Goal: Task Accomplishment & Management: Use online tool/utility

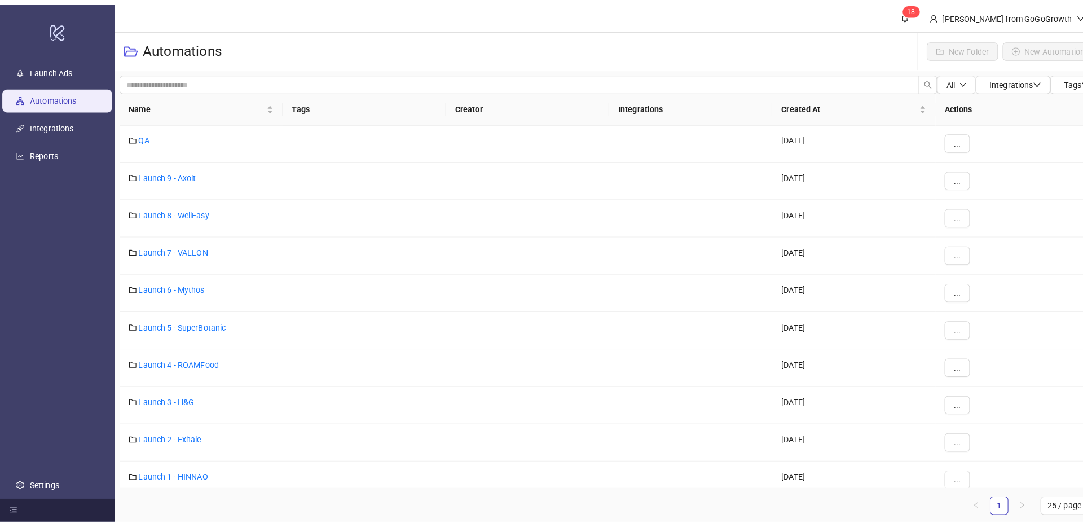
scroll to position [1, 0]
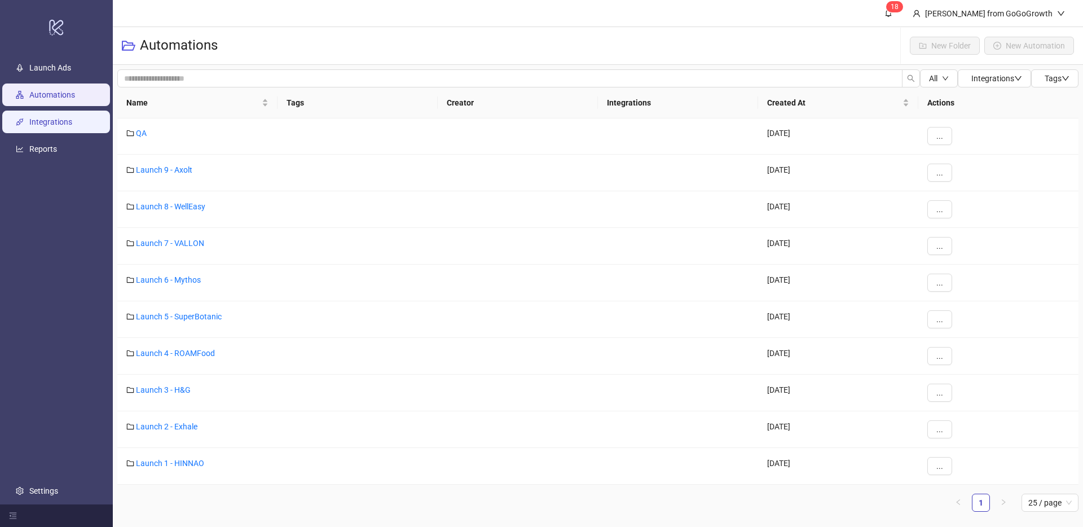
click at [49, 126] on link "Integrations" at bounding box center [50, 121] width 43 height 9
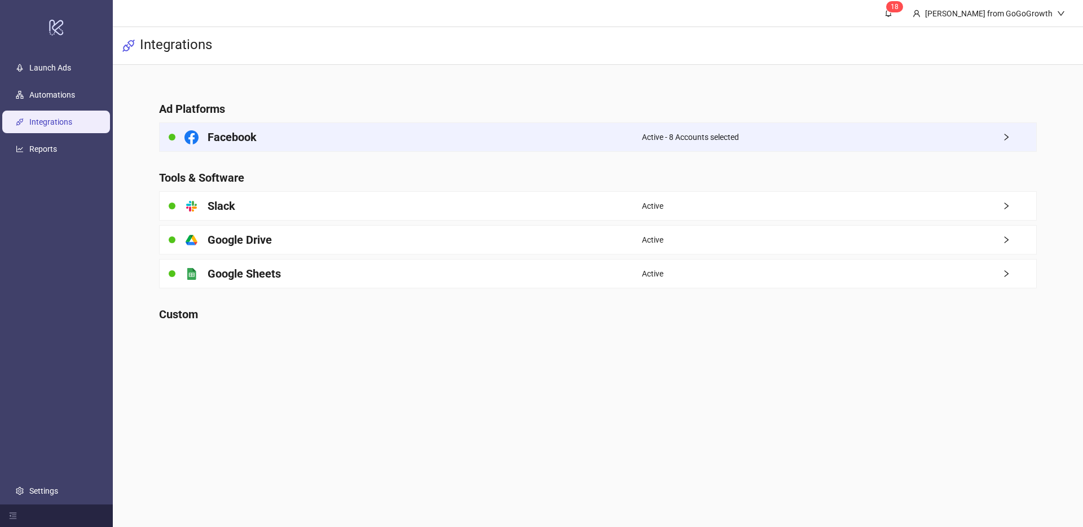
click at [485, 130] on div "Facebook" at bounding box center [401, 137] width 482 height 28
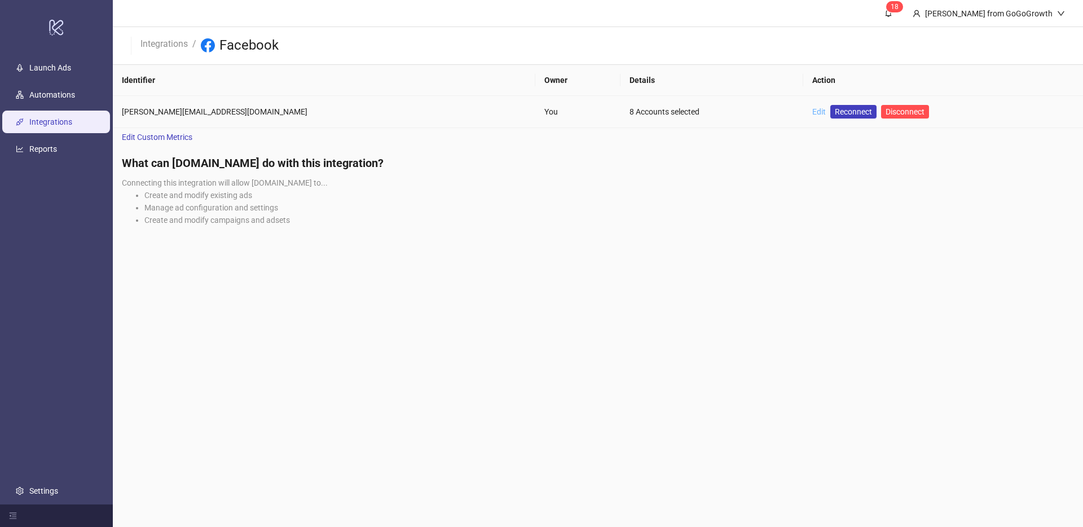
click at [813, 114] on link "Edit" at bounding box center [820, 111] width 14 height 9
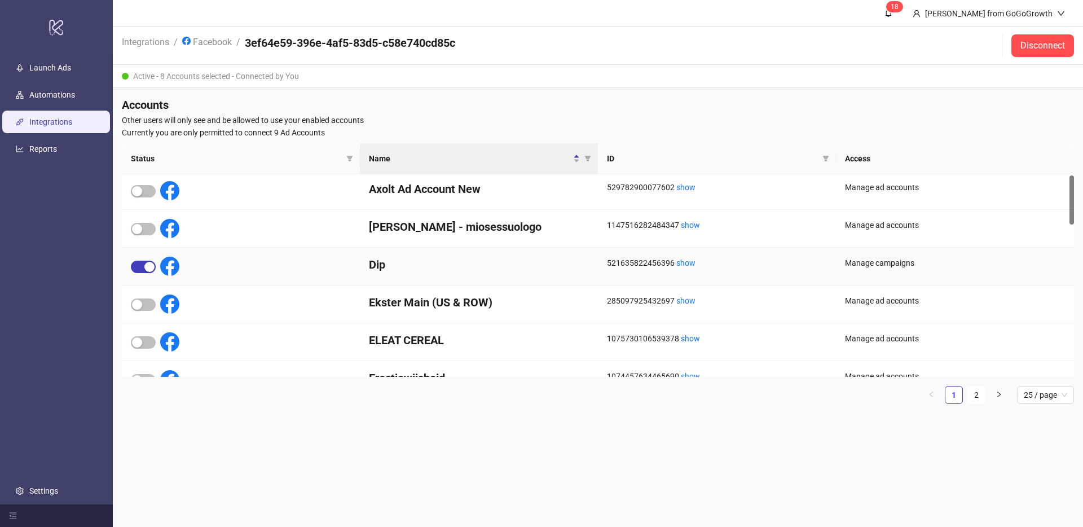
scroll to position [15, 0]
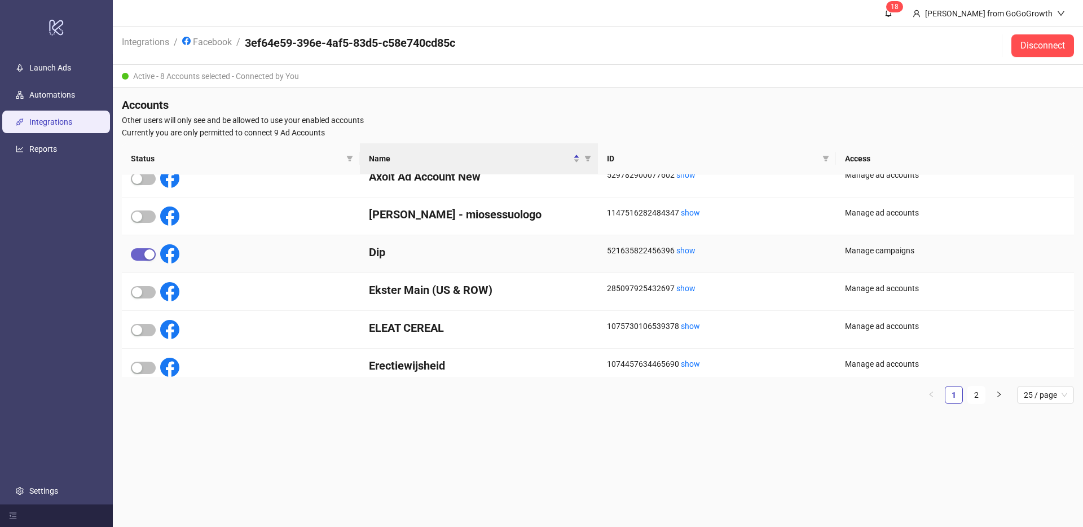
click at [142, 253] on span "button" at bounding box center [143, 254] width 25 height 12
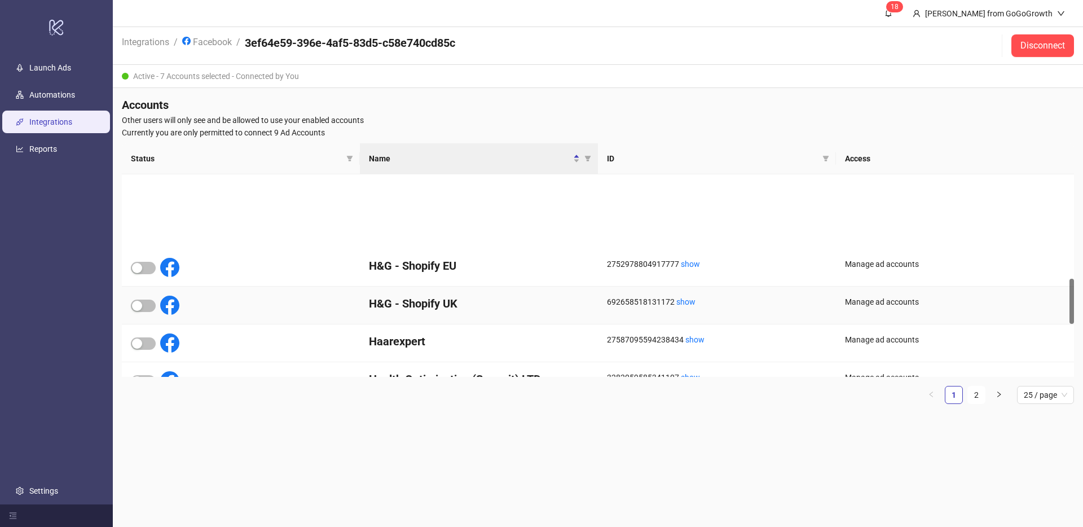
scroll to position [467, 0]
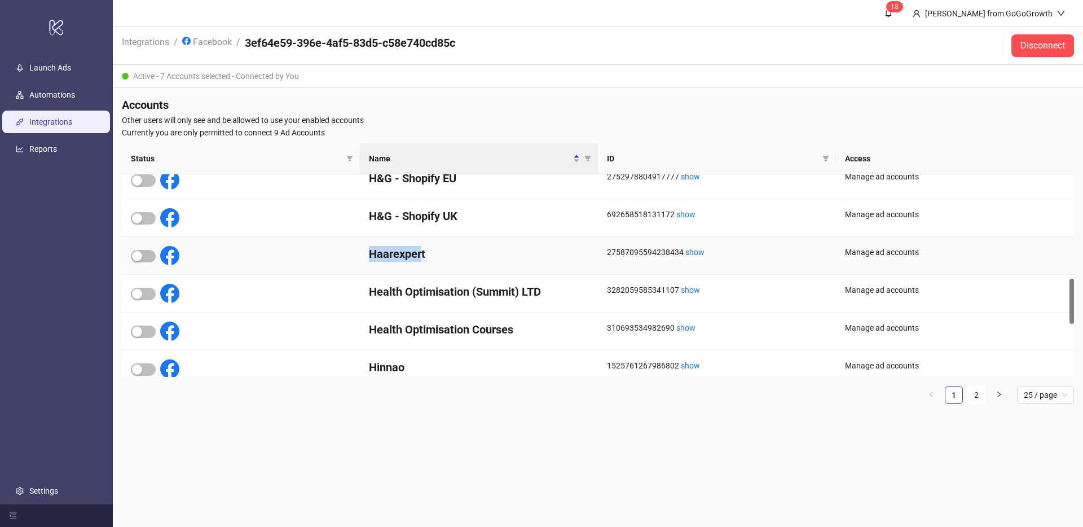
drag, startPoint x: 366, startPoint y: 253, endPoint x: 422, endPoint y: 256, distance: 56.5
click at [422, 256] on div "Haarexpert" at bounding box center [479, 256] width 238 height 38
drag, startPoint x: 436, startPoint y: 255, endPoint x: 345, endPoint y: 253, distance: 90.3
click at [345, 253] on div "Haarexpert 27587095594238434 show Manage ad accounts" at bounding box center [598, 256] width 952 height 38
click at [345, 253] on div at bounding box center [241, 256] width 238 height 38
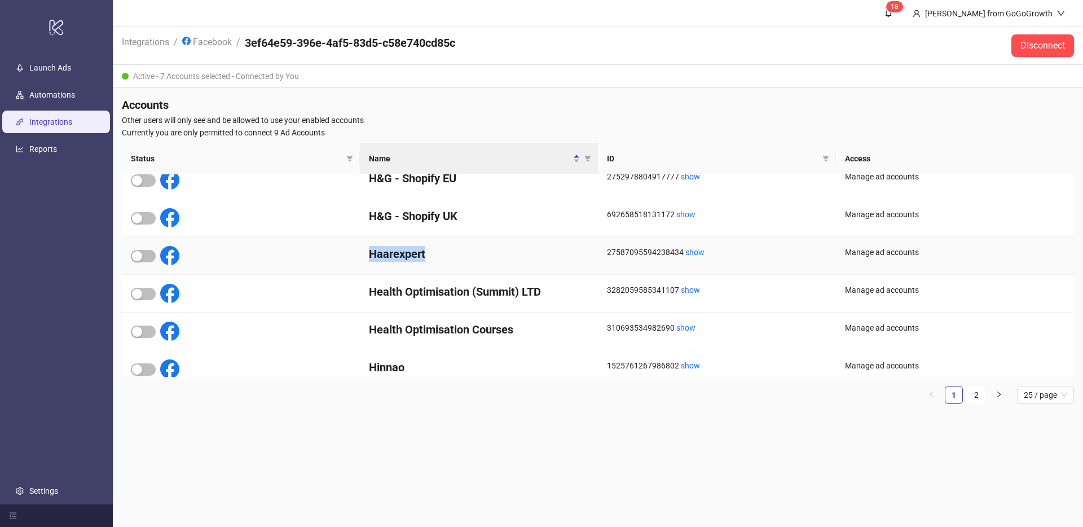
drag, startPoint x: 365, startPoint y: 252, endPoint x: 429, endPoint y: 253, distance: 63.8
click at [429, 253] on div "Haarexpert" at bounding box center [479, 256] width 238 height 38
click at [429, 253] on h4 "Haarexpert" at bounding box center [479, 254] width 220 height 16
click at [137, 254] on div "button" at bounding box center [137, 256] width 10 height 10
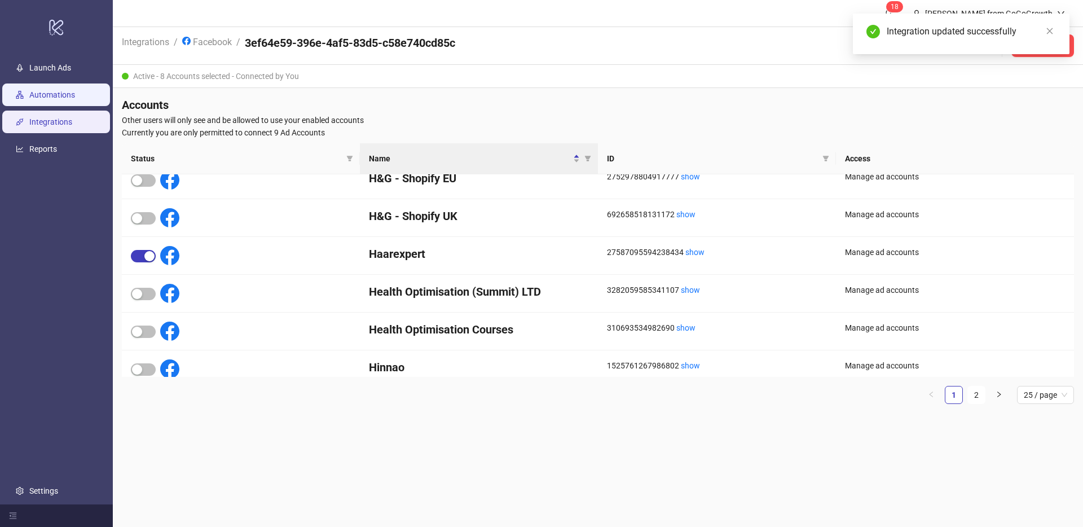
click at [51, 99] on link "Automations" at bounding box center [52, 94] width 46 height 9
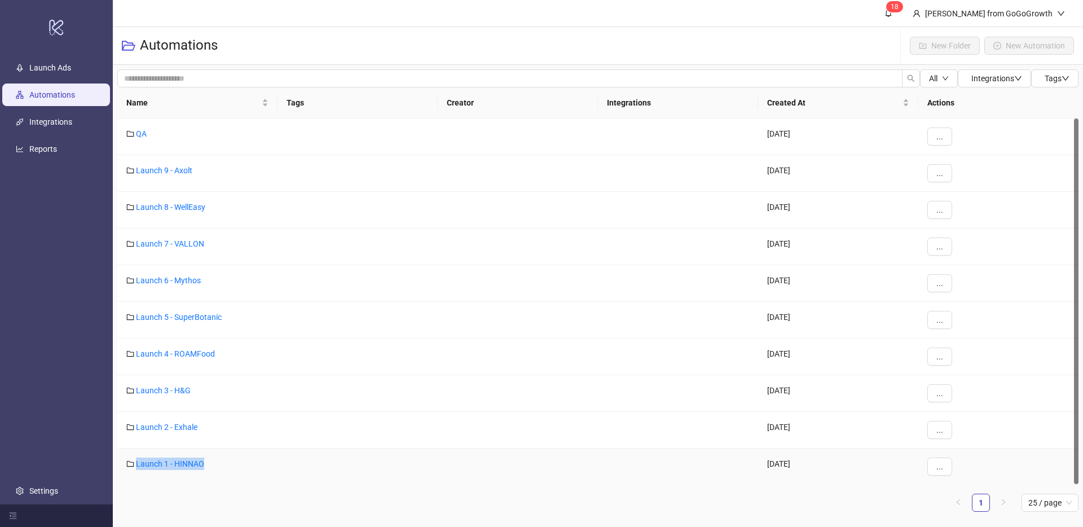
click at [186, 472] on div "Launch 1 - HINNAO" at bounding box center [197, 467] width 160 height 37
click at [174, 463] on link "Launch 1 - HINNAO" at bounding box center [170, 463] width 68 height 9
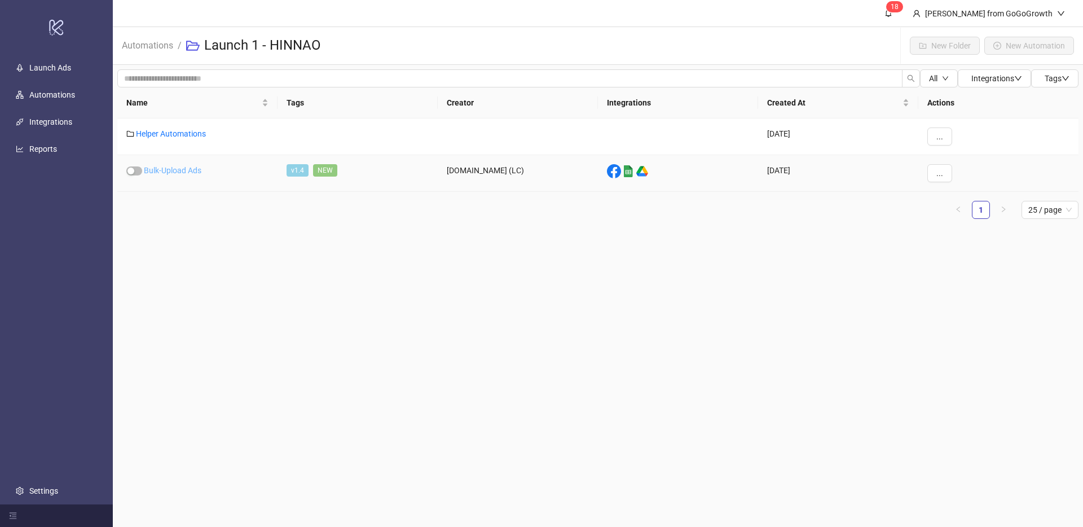
click at [181, 171] on link "Bulk-Upload Ads" at bounding box center [173, 170] width 58 height 9
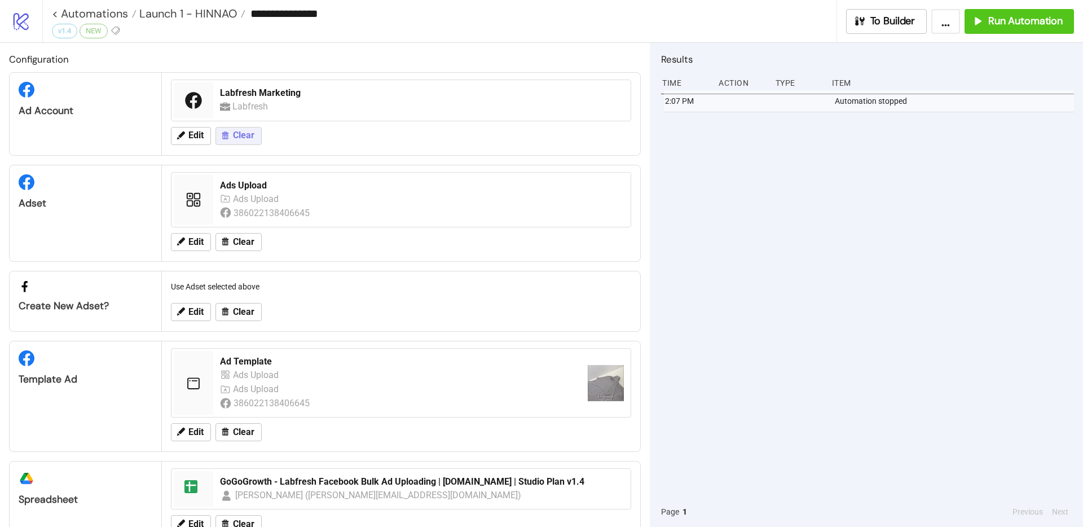
scroll to position [3, 0]
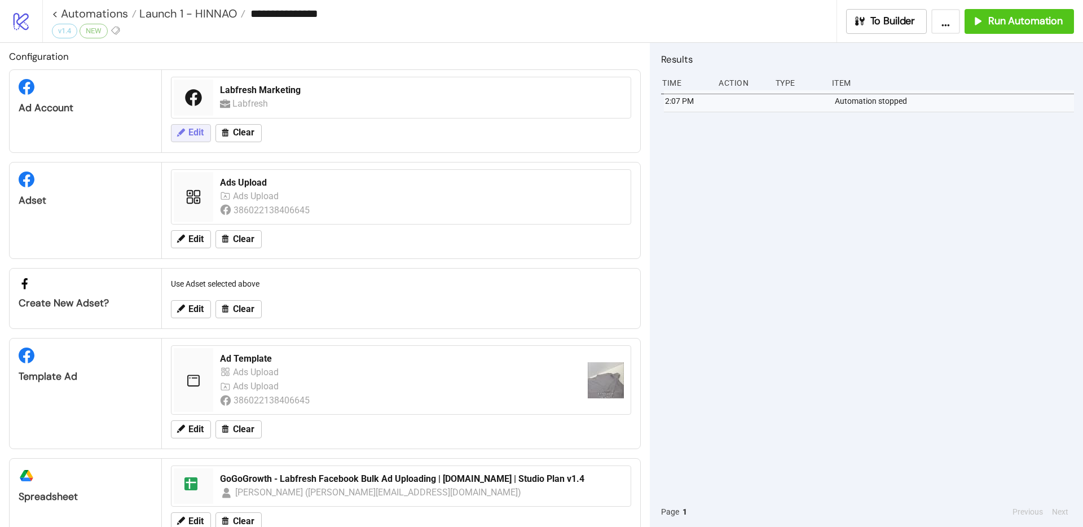
click at [191, 131] on span "Edit" at bounding box center [195, 133] width 15 height 10
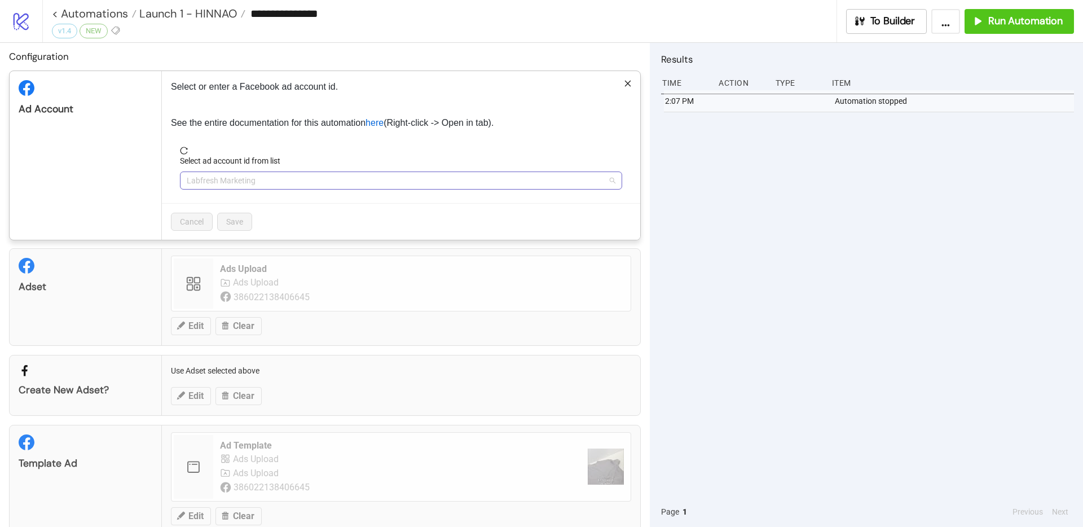
click at [214, 179] on span "Labfresh Marketing" at bounding box center [401, 180] width 429 height 17
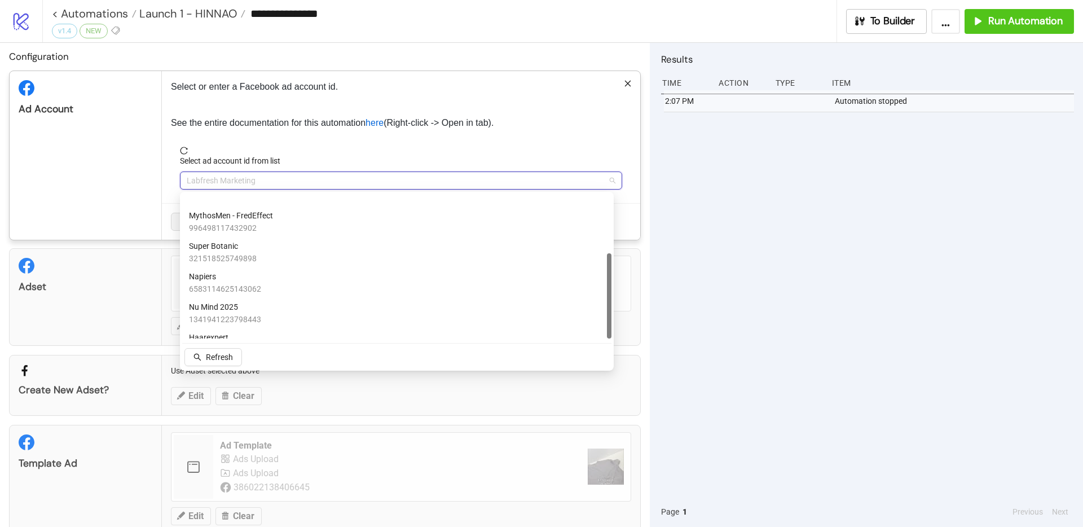
scroll to position [99, 0]
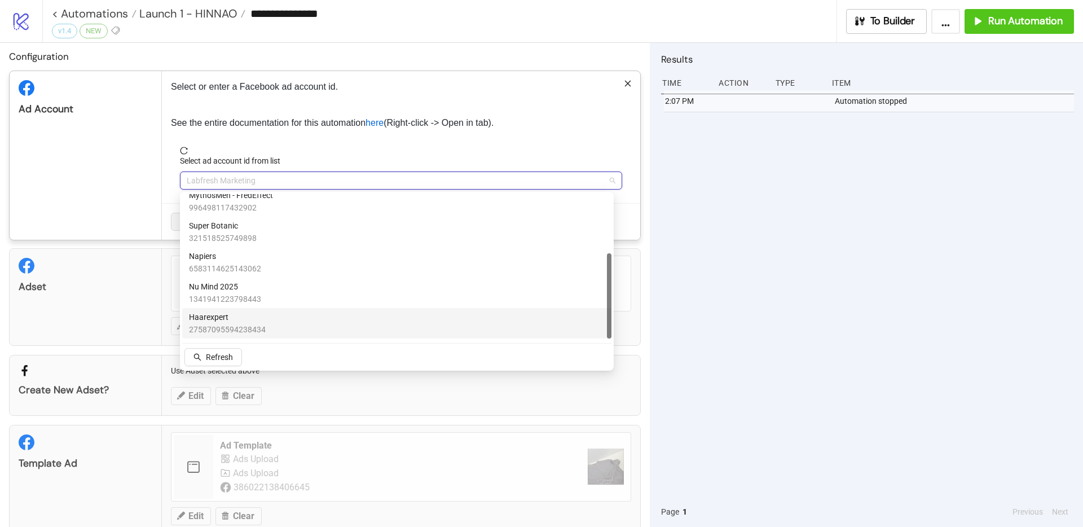
click at [207, 320] on span "Haarexpert" at bounding box center [227, 317] width 77 height 12
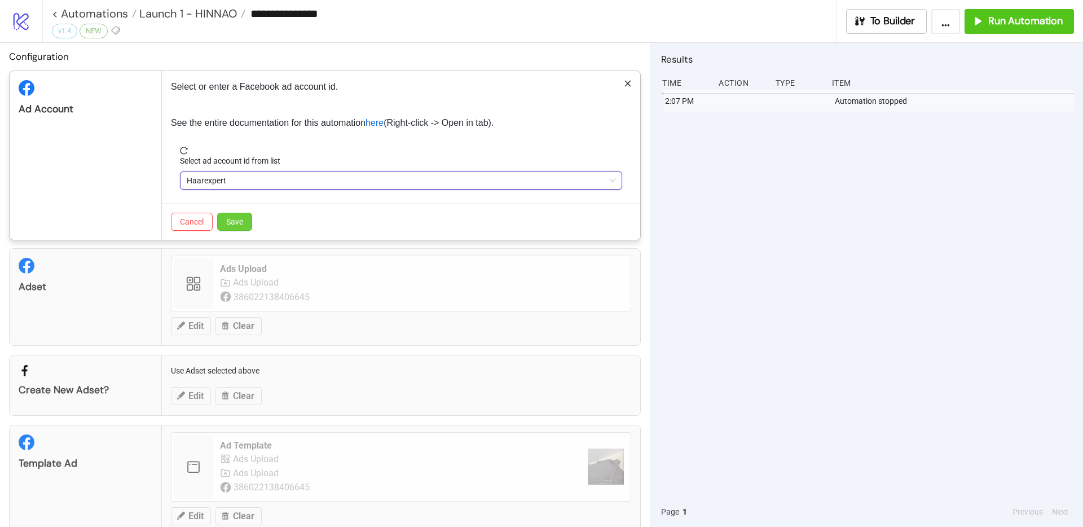
click at [237, 228] on button "Save" at bounding box center [234, 222] width 35 height 18
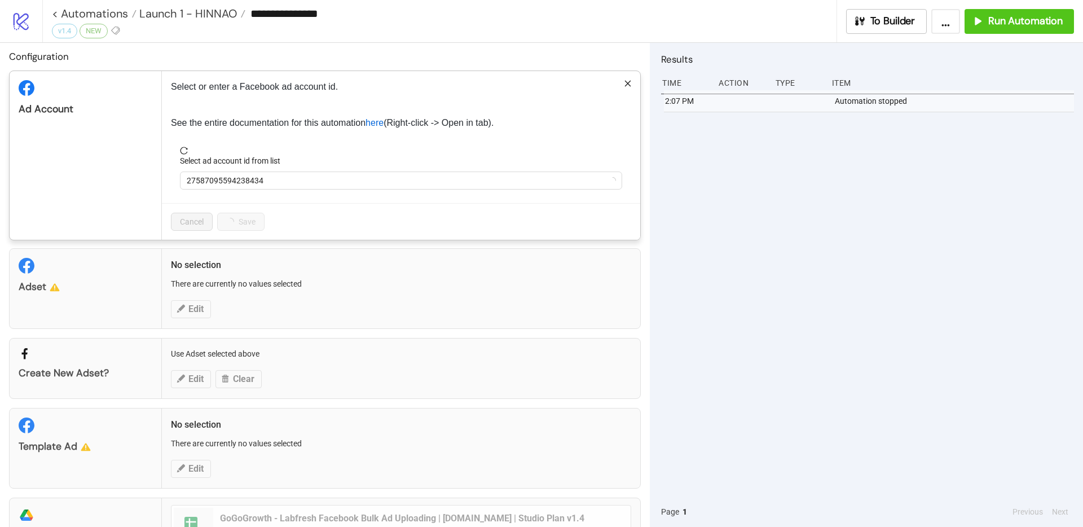
scroll to position [0, 0]
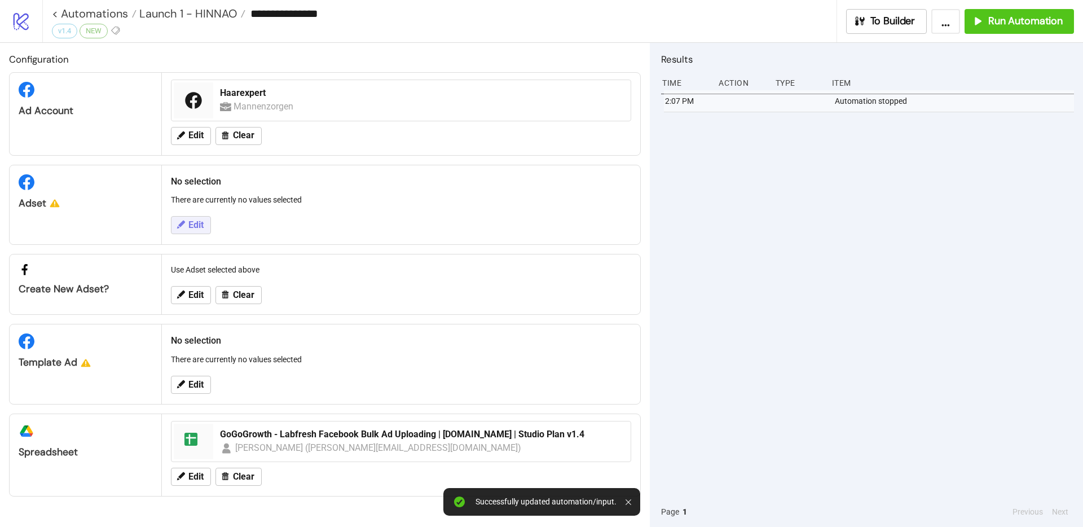
click at [193, 228] on span "Edit" at bounding box center [195, 225] width 15 height 10
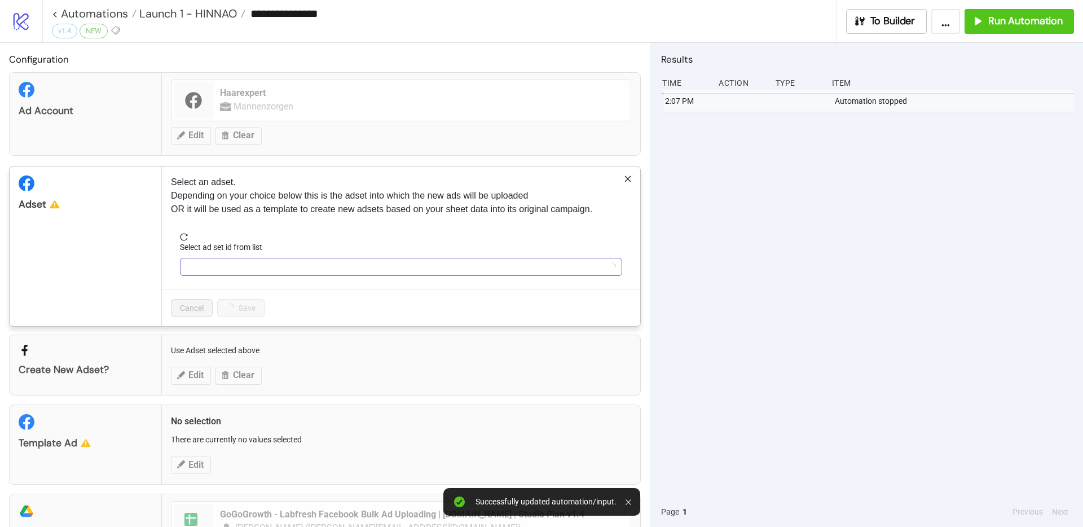
click at [236, 271] on input "Select ad set id from list" at bounding box center [396, 266] width 419 height 17
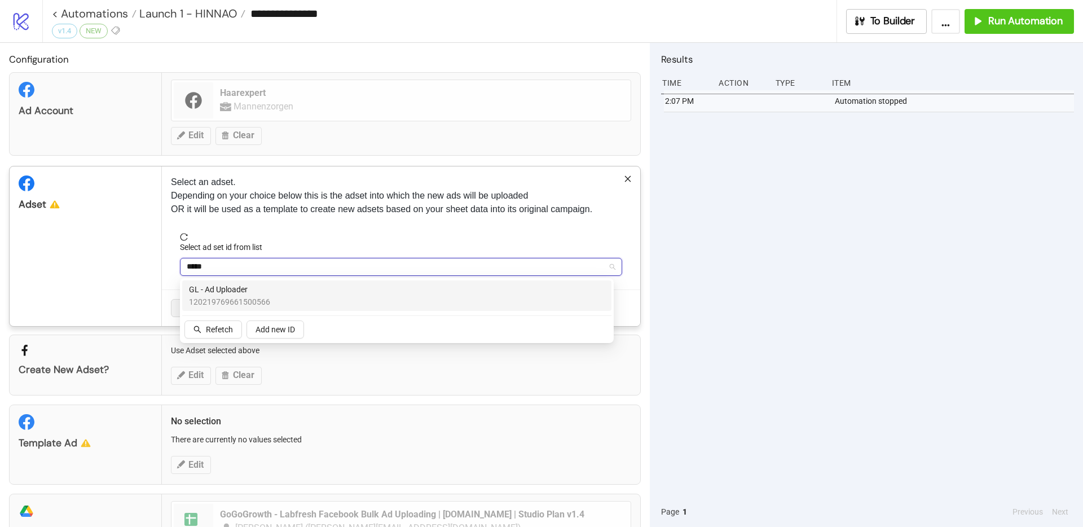
type input "******"
click at [211, 293] on span "GL - Ad Uploader" at bounding box center [229, 289] width 81 height 12
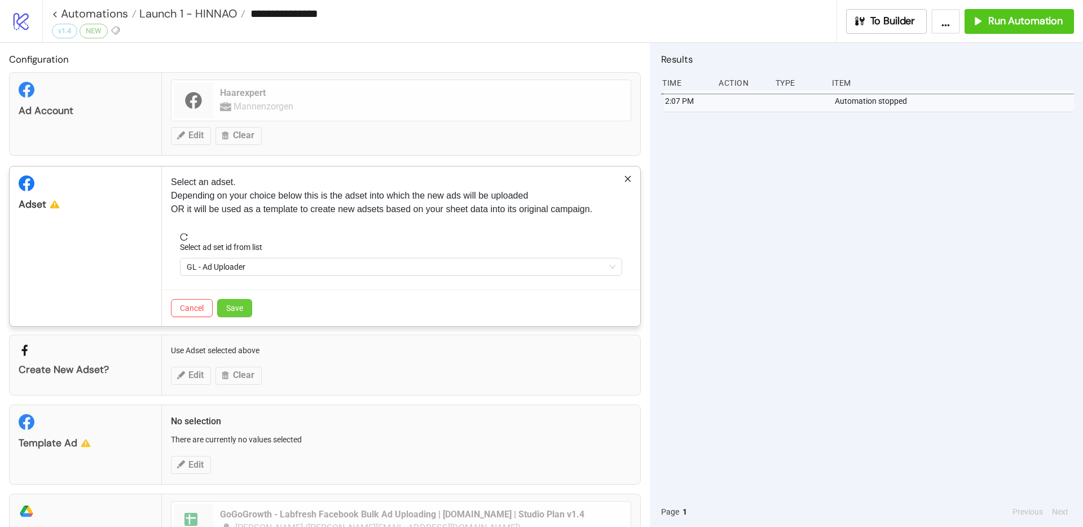
click at [248, 311] on button "Save" at bounding box center [234, 308] width 35 height 18
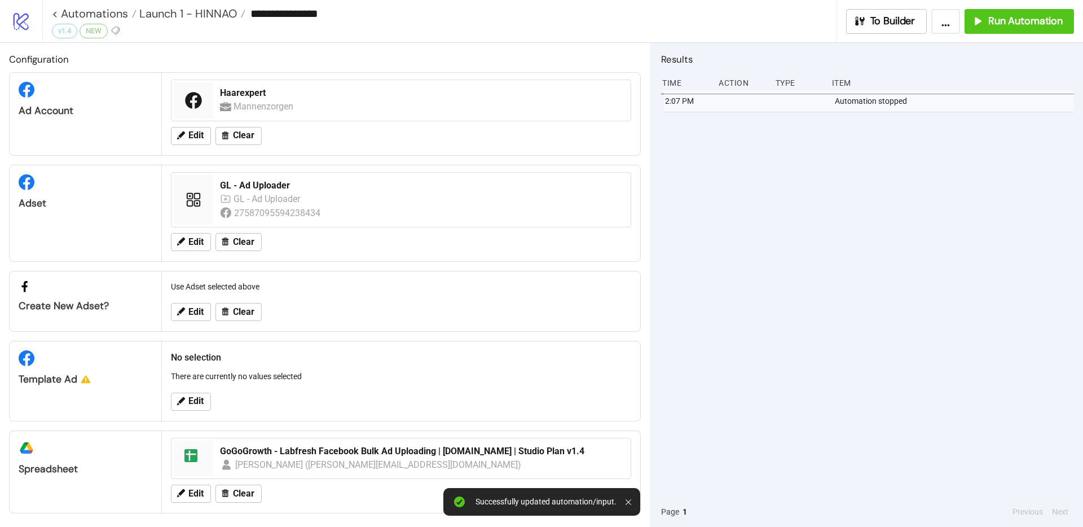
scroll to position [5, 0]
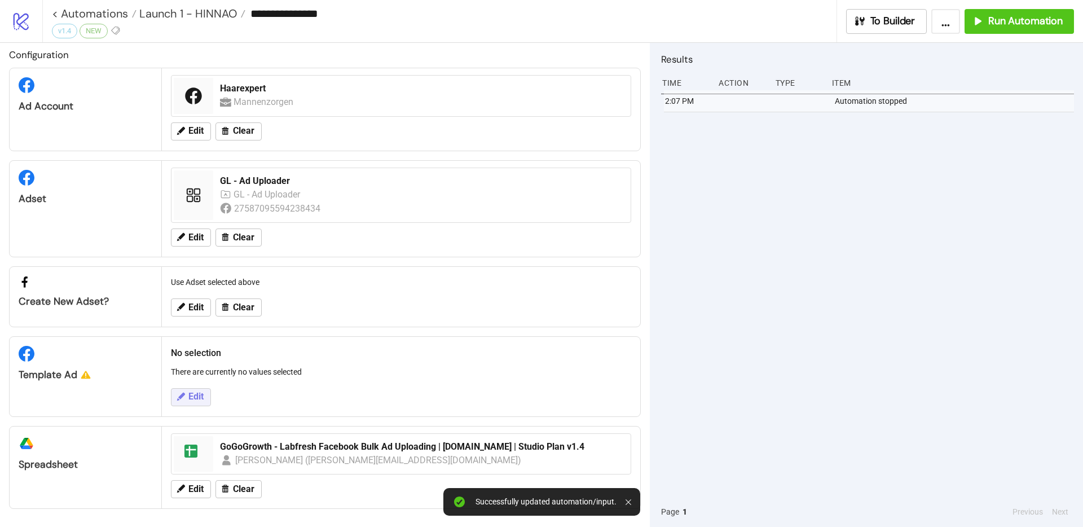
click at [192, 400] on span "Edit" at bounding box center [195, 397] width 15 height 10
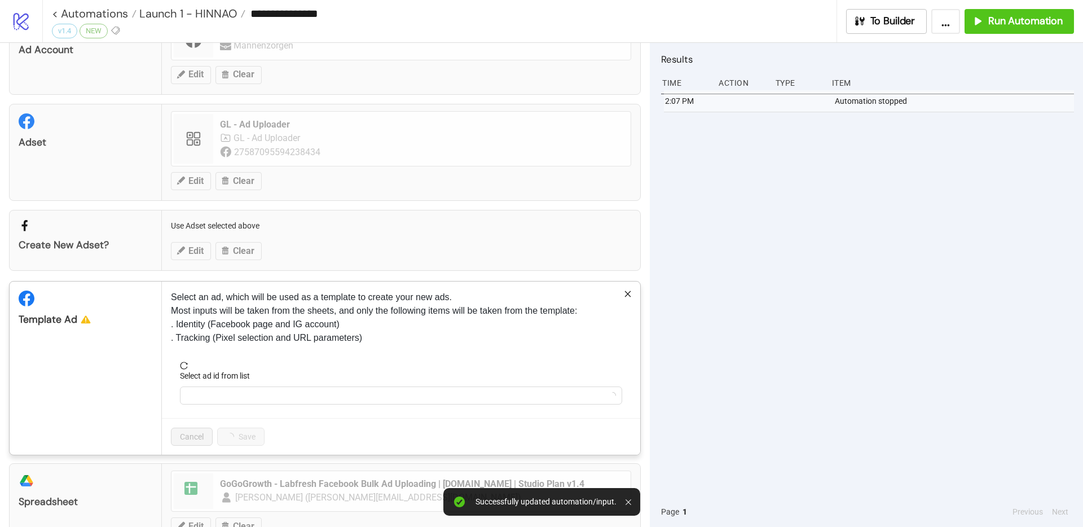
scroll to position [98, 0]
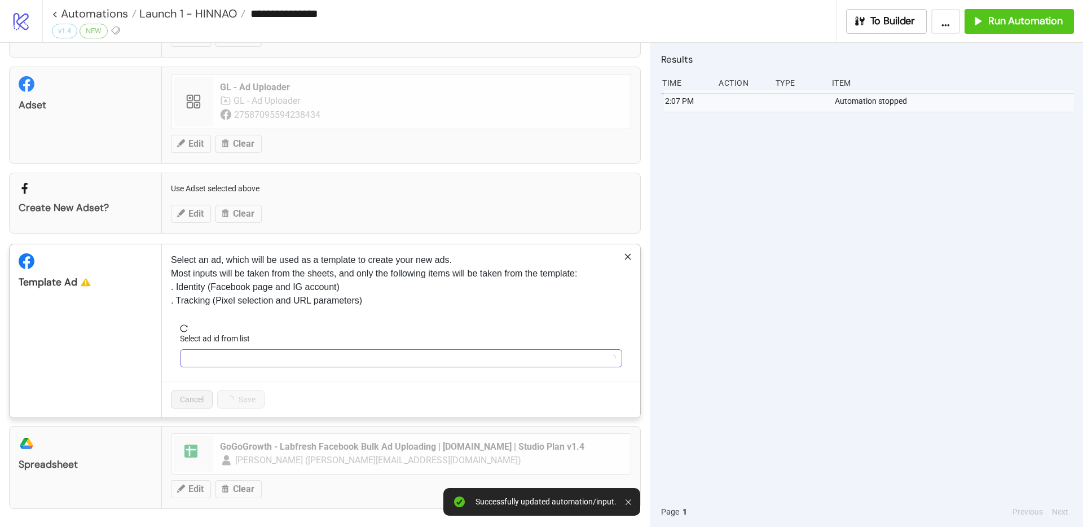
click at [235, 356] on input "Select ad id from list" at bounding box center [396, 358] width 419 height 17
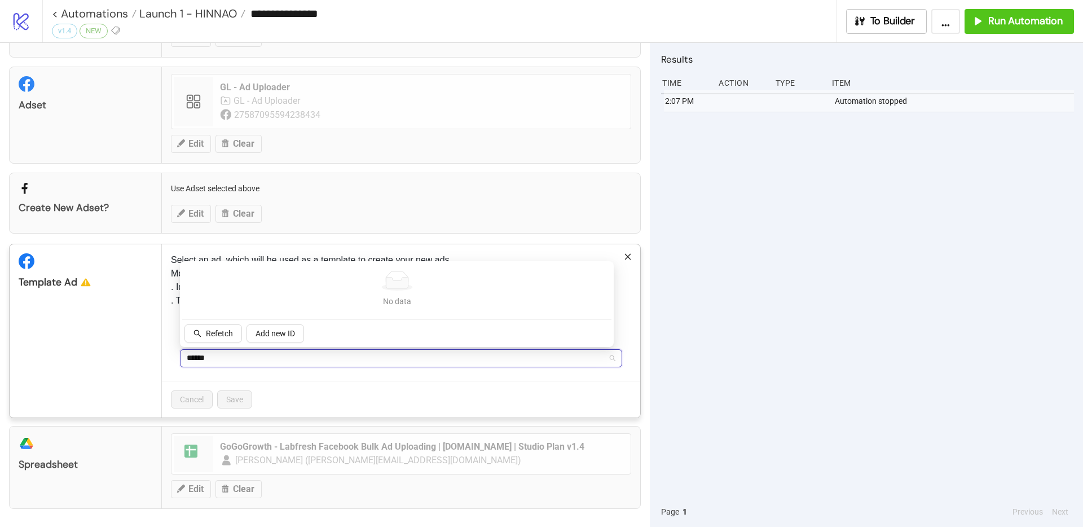
type input "*****"
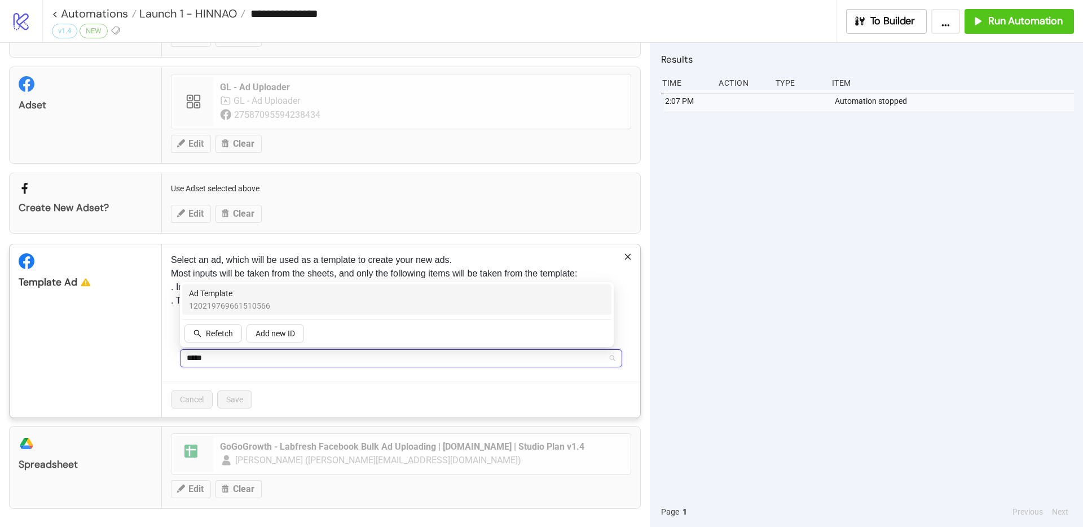
click at [249, 298] on span "Ad Template" at bounding box center [229, 293] width 81 height 12
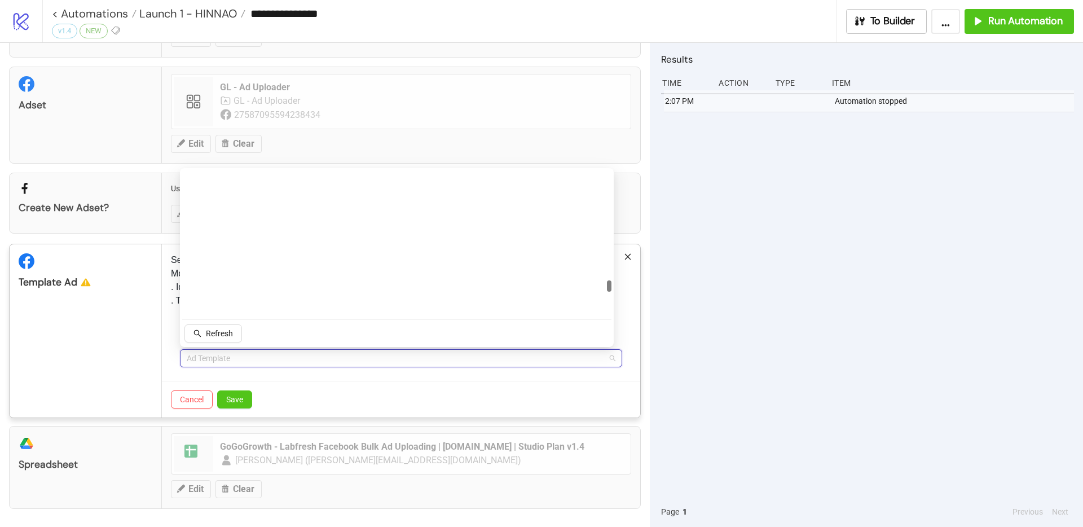
scroll to position [3076, 0]
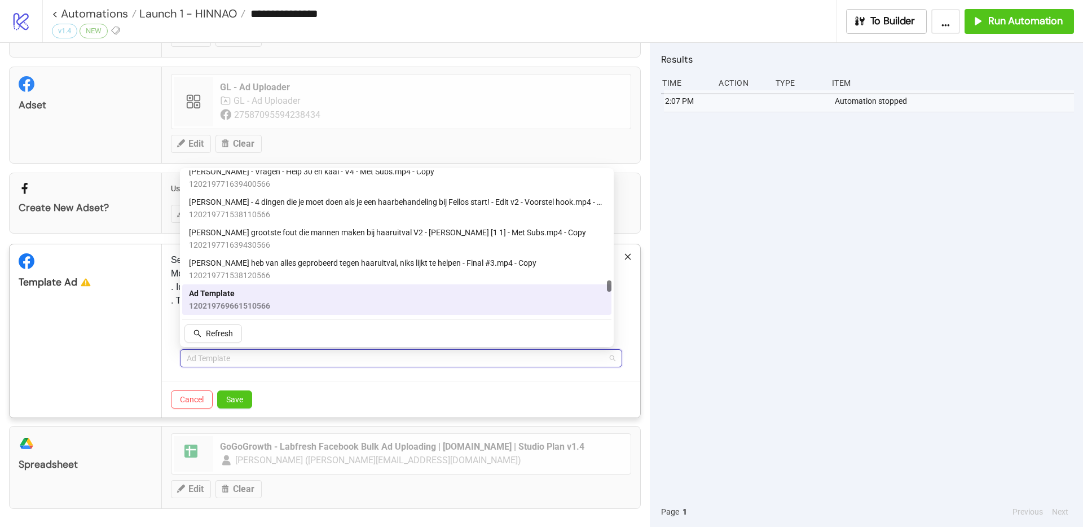
click at [231, 357] on span "Ad Template" at bounding box center [401, 358] width 429 height 17
click at [222, 305] on span "120219769661510566" at bounding box center [229, 306] width 81 height 12
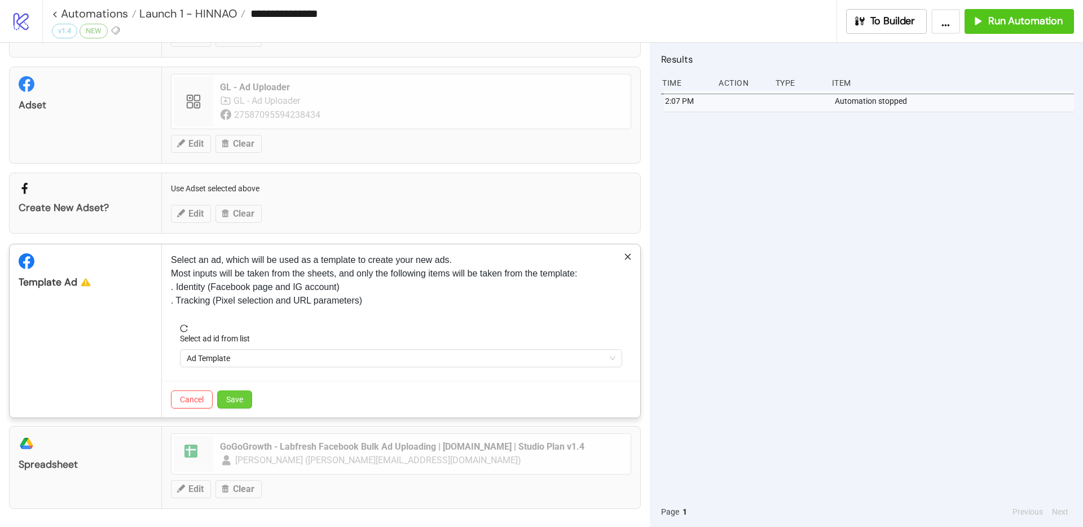
click at [240, 398] on span "Save" at bounding box center [234, 399] width 17 height 9
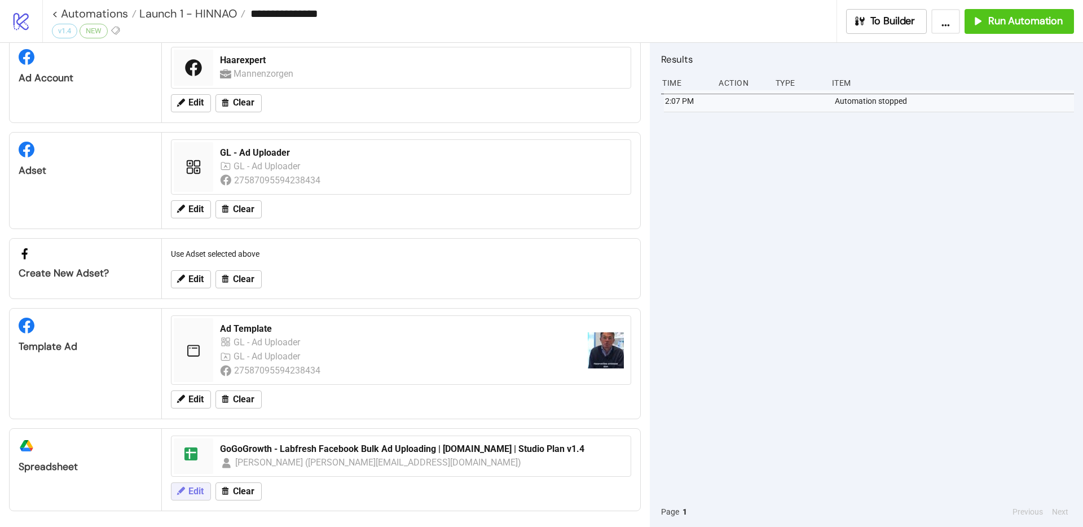
click at [204, 489] on span "Edit" at bounding box center [195, 491] width 15 height 10
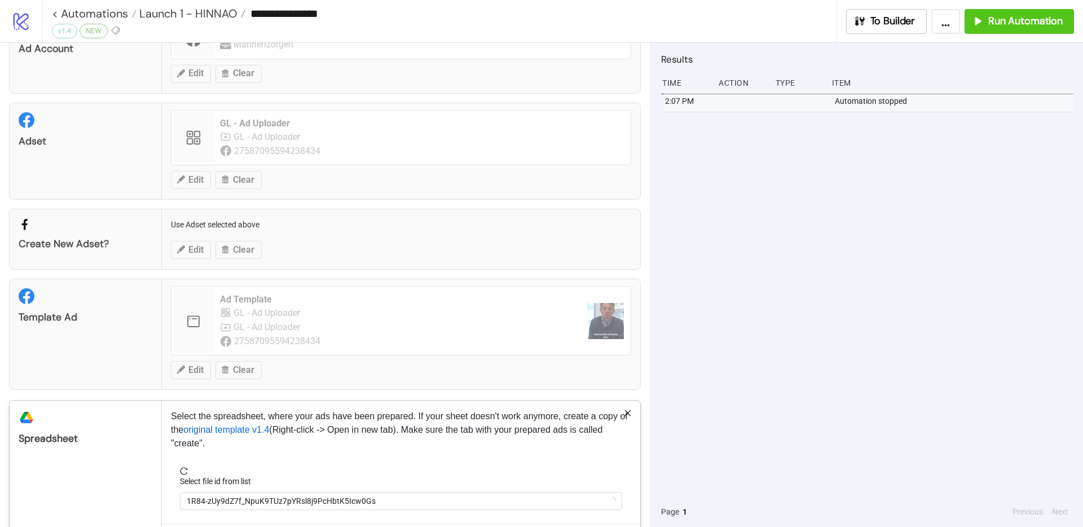
scroll to position [113, 0]
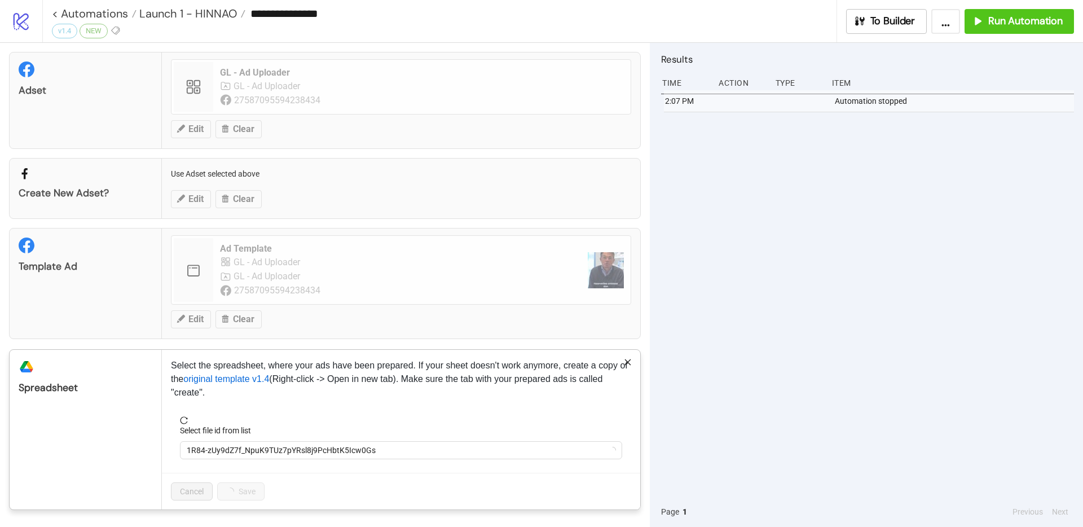
click at [260, 462] on form "Select file id from list 1R84-zUy9dZ7f_NpuK9TUz7pYRsl8j9PcHbtK5Icw0Gs" at bounding box center [401, 444] width 460 height 56
click at [264, 455] on span "1R84-zUy9dZ7f_NpuK9TUz7pYRsl8j9PcHbtK5Icw0Gs" at bounding box center [401, 450] width 429 height 17
click at [275, 456] on span "GoGoGrowth - Labfresh Facebook Bulk Ad Uploading | [DOMAIN_NAME] | Studio Plan …" at bounding box center [401, 450] width 429 height 17
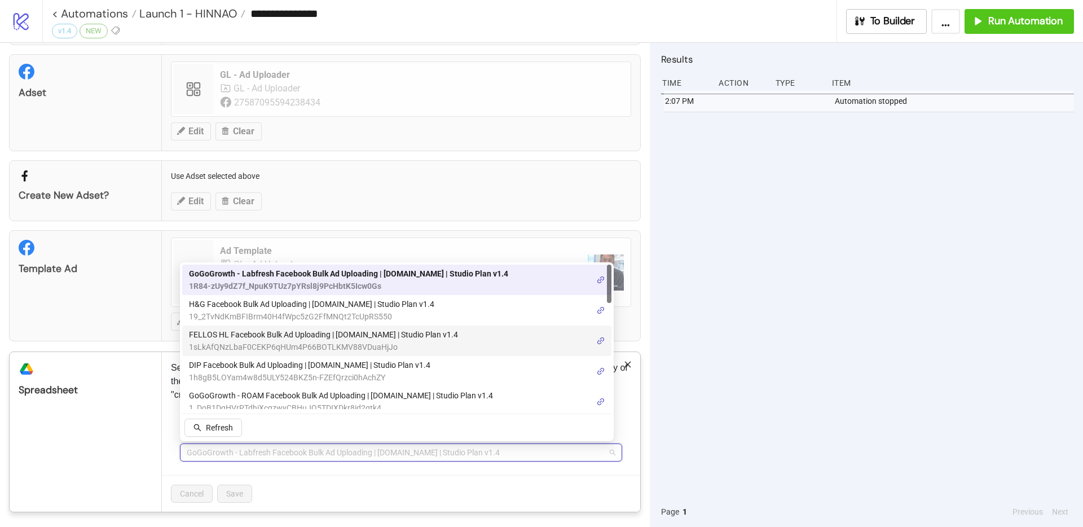
click at [266, 335] on span "FELLOS HL Facebook Bulk Ad Uploading | [DOMAIN_NAME] | Studio Plan v1.4" at bounding box center [323, 334] width 269 height 12
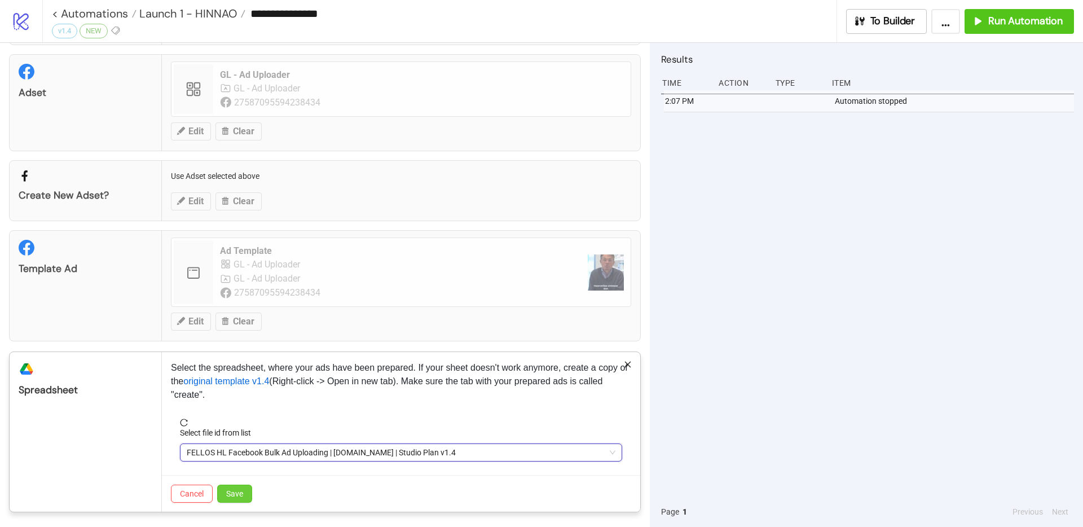
click at [239, 497] on span "Save" at bounding box center [234, 493] width 17 height 9
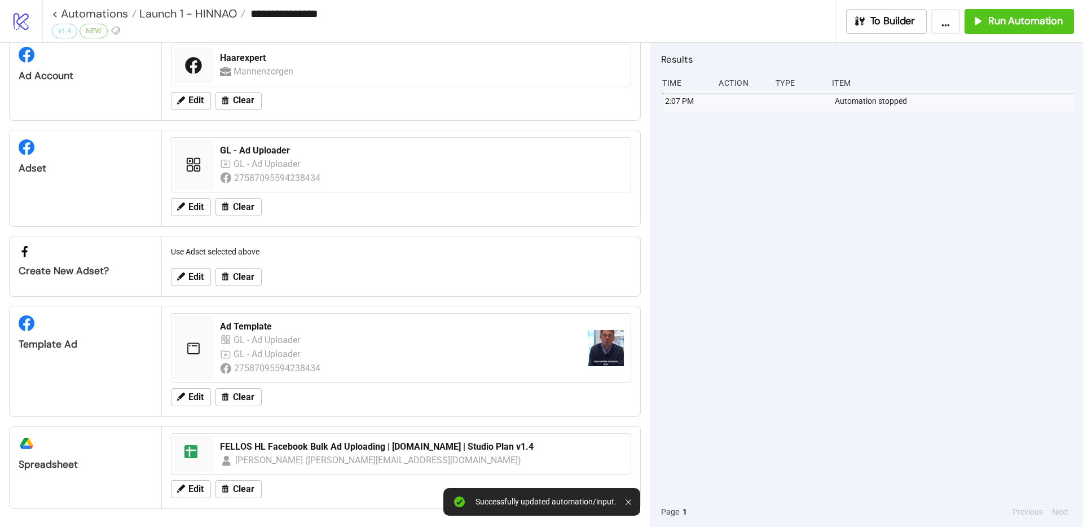
scroll to position [35, 0]
click at [1005, 27] on span "Run Automation" at bounding box center [1026, 21] width 74 height 13
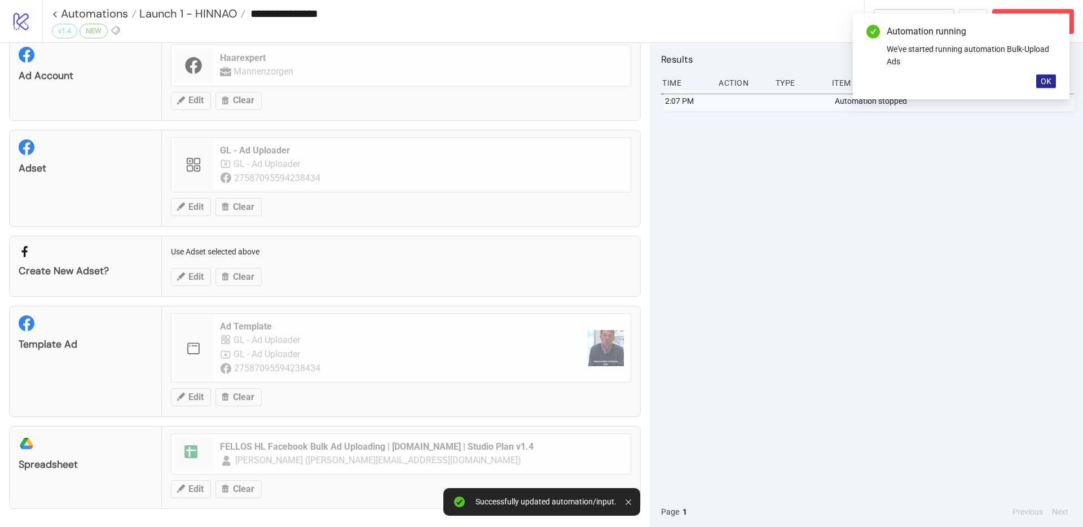
click at [1040, 84] on button "OK" at bounding box center [1047, 81] width 20 height 14
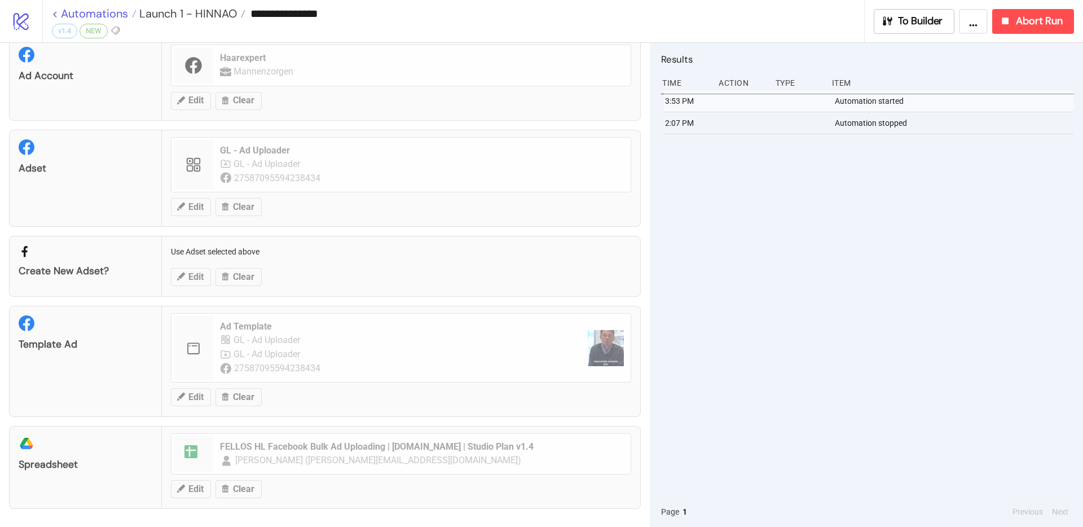
click at [92, 16] on link "< Automations" at bounding box center [94, 13] width 85 height 11
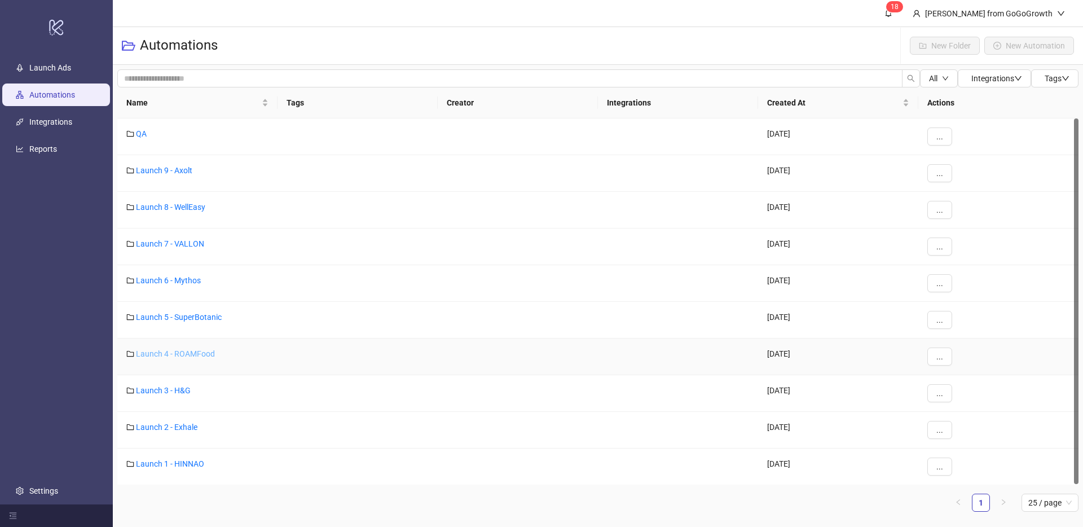
click at [194, 352] on link "Launch 4 - ROAMFood" at bounding box center [175, 353] width 79 height 9
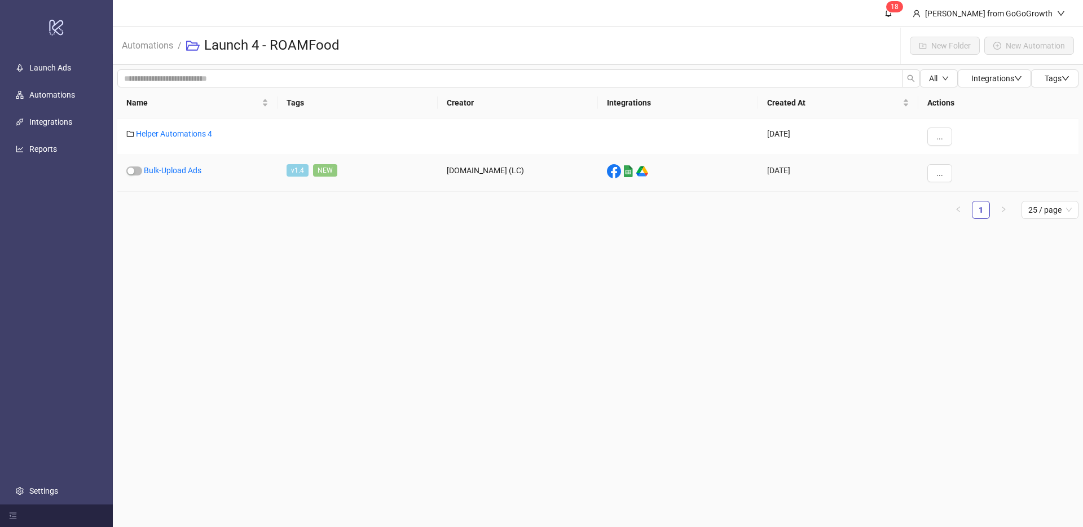
click at [182, 177] on div "Bulk-Upload Ads" at bounding box center [197, 173] width 160 height 37
click at [183, 170] on link "Bulk-Upload Ads" at bounding box center [173, 170] width 58 height 9
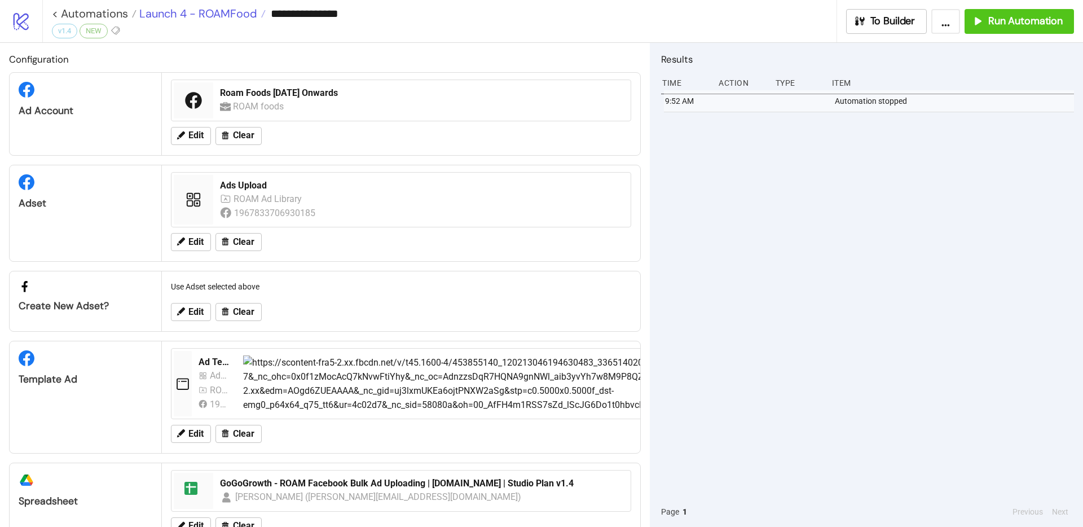
click at [217, 8] on span "Launch 4 - ROAMFood" at bounding box center [197, 13] width 121 height 15
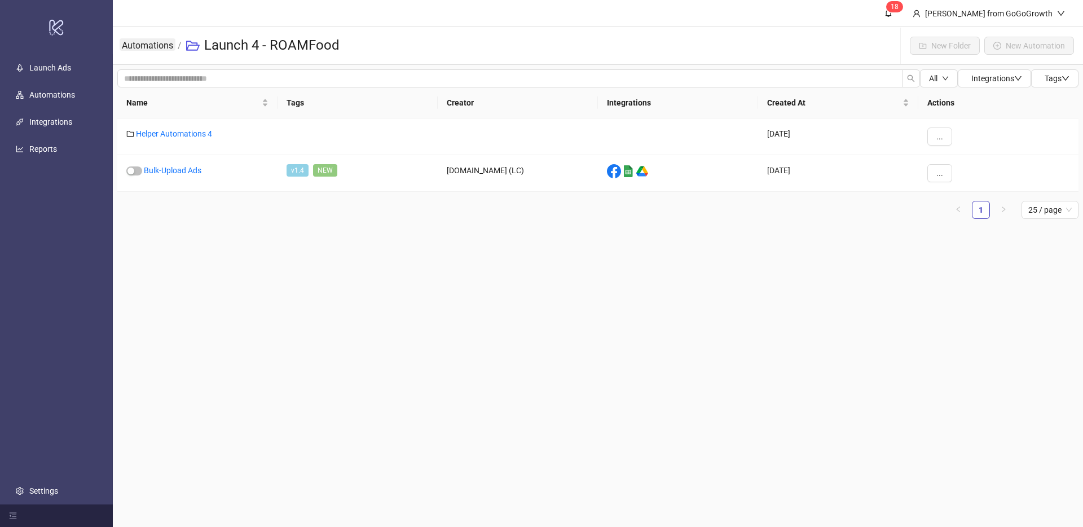
click at [169, 45] on link "Automations" at bounding box center [148, 44] width 56 height 12
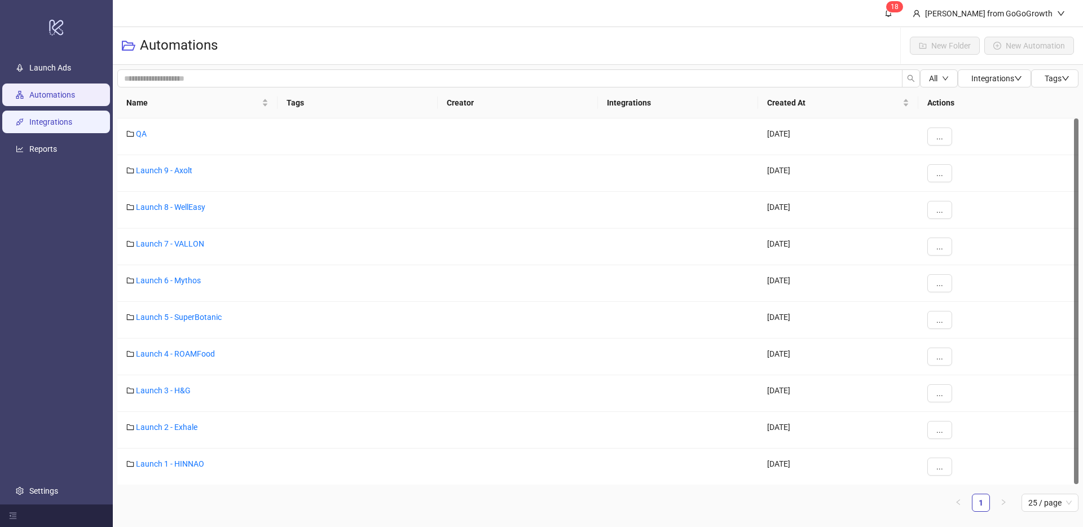
click at [72, 125] on link "Integrations" at bounding box center [50, 121] width 43 height 9
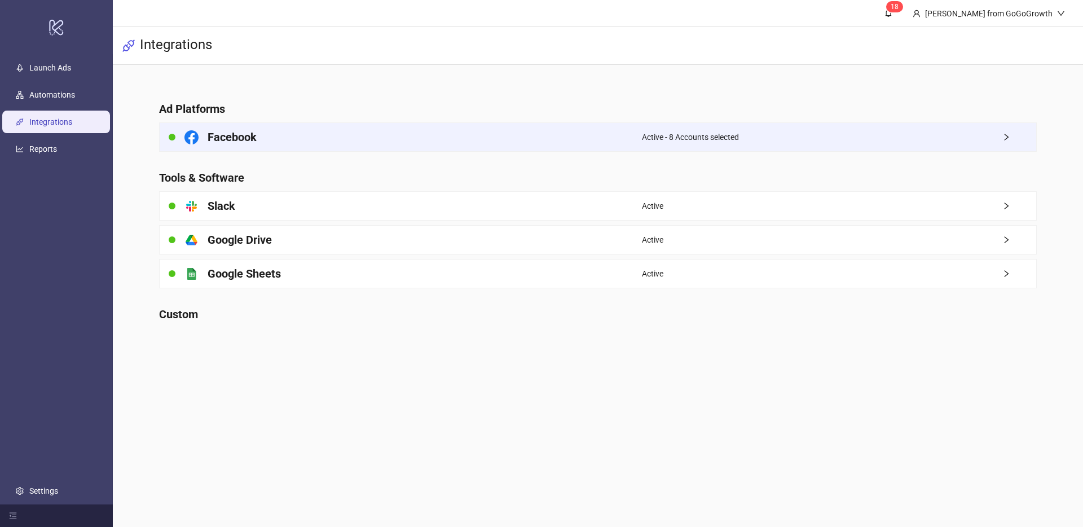
click at [614, 130] on div "Facebook" at bounding box center [401, 137] width 482 height 28
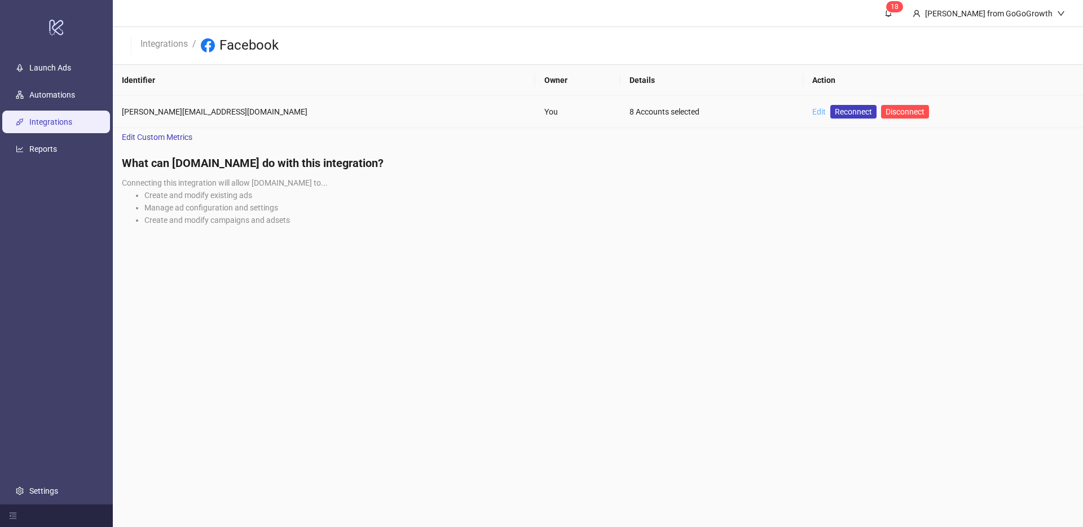
click at [813, 110] on link "Edit" at bounding box center [820, 111] width 14 height 9
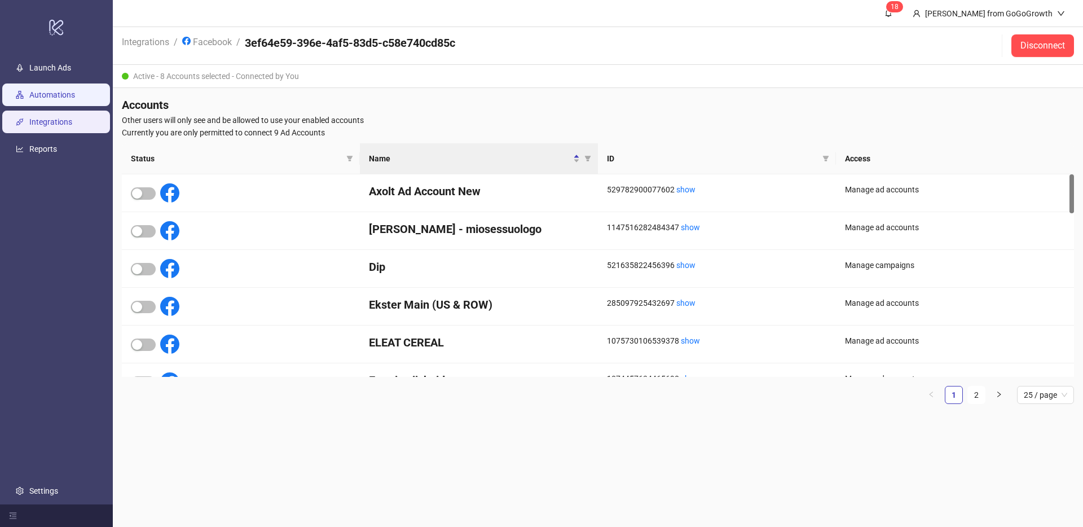
click at [36, 90] on link "Automations" at bounding box center [52, 94] width 46 height 9
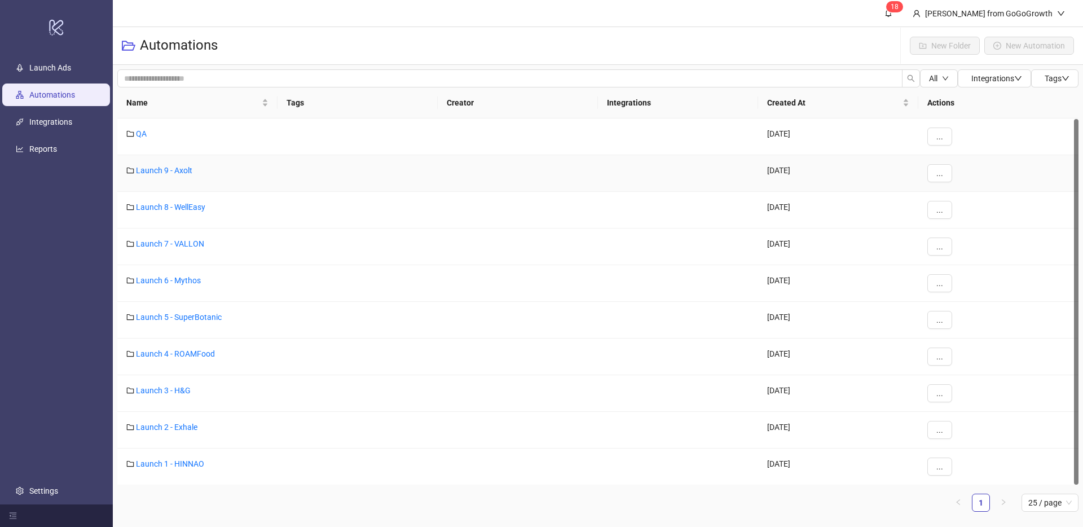
scroll to position [1, 0]
click at [178, 463] on link "Launch 1 - HINNAO" at bounding box center [170, 463] width 68 height 9
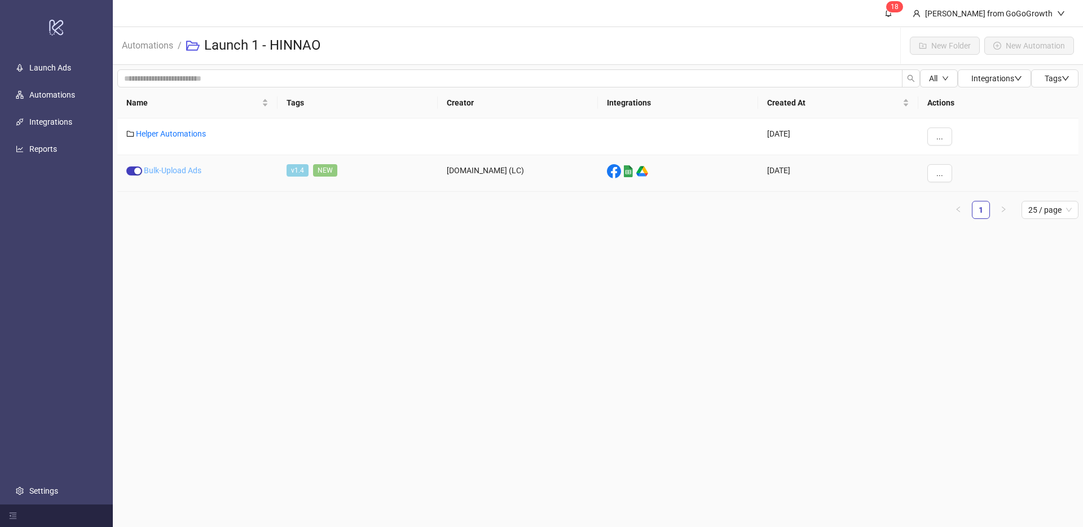
click at [168, 170] on link "Bulk-Upload Ads" at bounding box center [173, 170] width 58 height 9
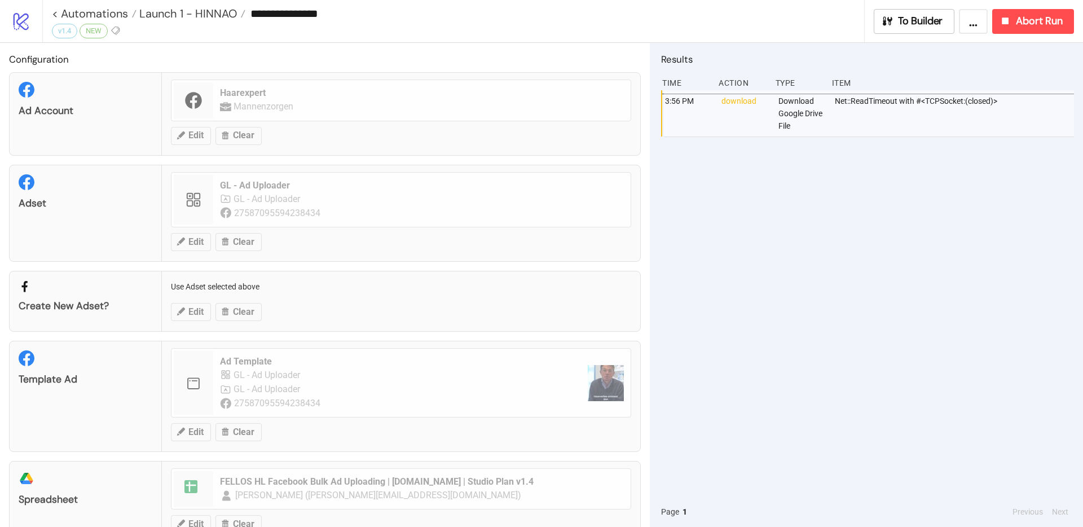
scroll to position [2, 0]
click at [180, 15] on span "Launch 1 - HINNAO" at bounding box center [187, 13] width 100 height 15
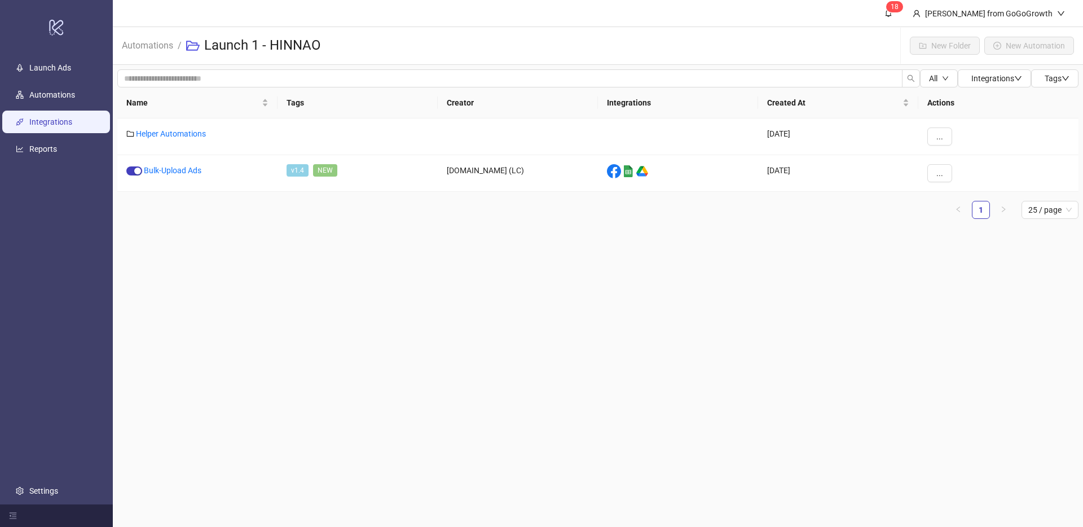
click at [54, 117] on link "Integrations" at bounding box center [50, 121] width 43 height 9
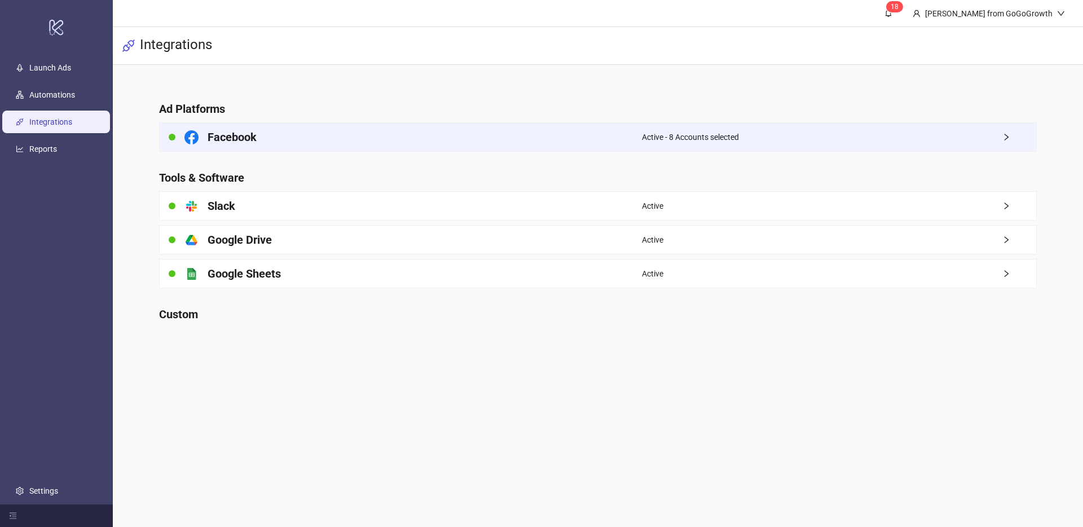
click at [266, 150] on div "Facebook" at bounding box center [401, 137] width 482 height 28
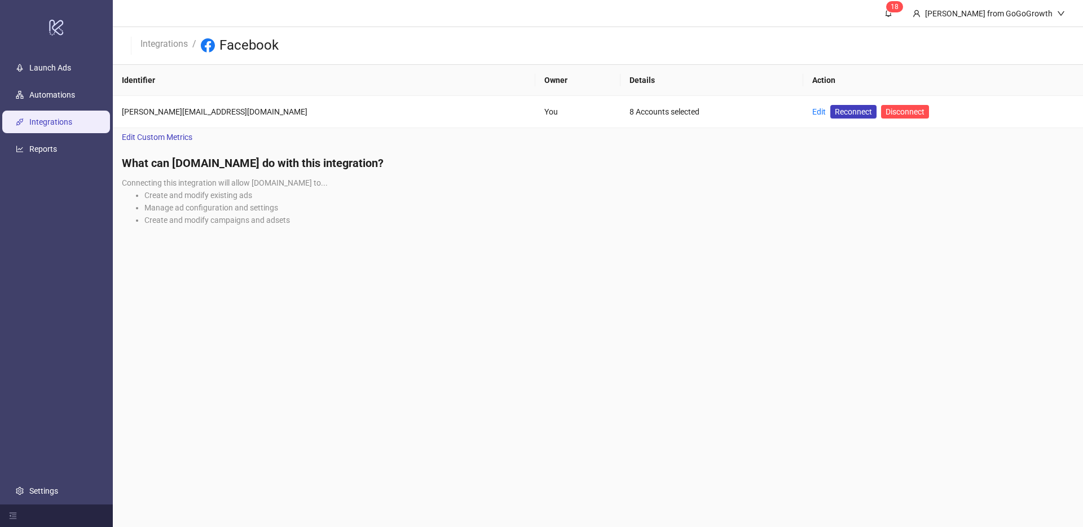
click at [289, 125] on td "[PERSON_NAME][EMAIL_ADDRESS][DOMAIN_NAME]" at bounding box center [324, 112] width 423 height 32
click at [813, 111] on link "Edit" at bounding box center [820, 111] width 14 height 9
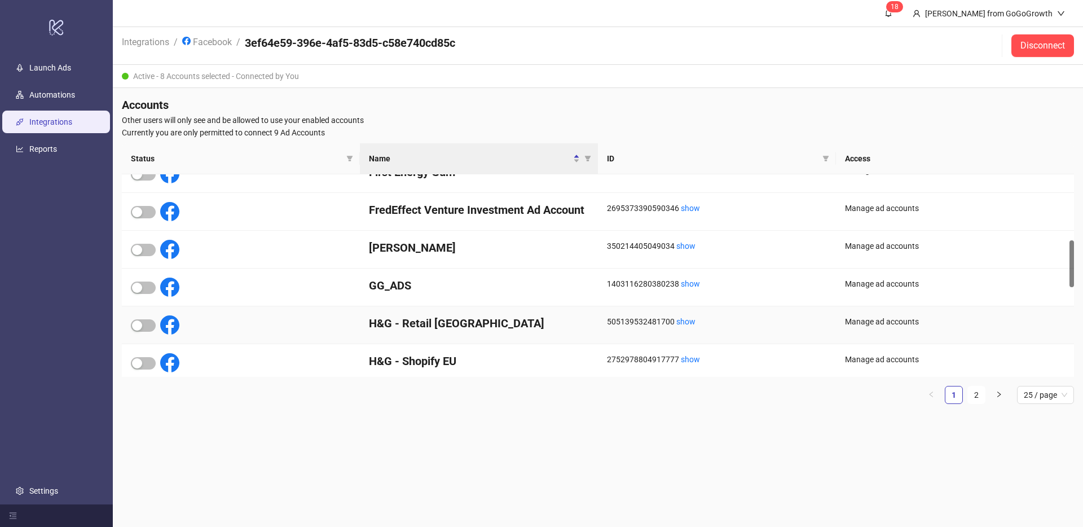
scroll to position [359, 0]
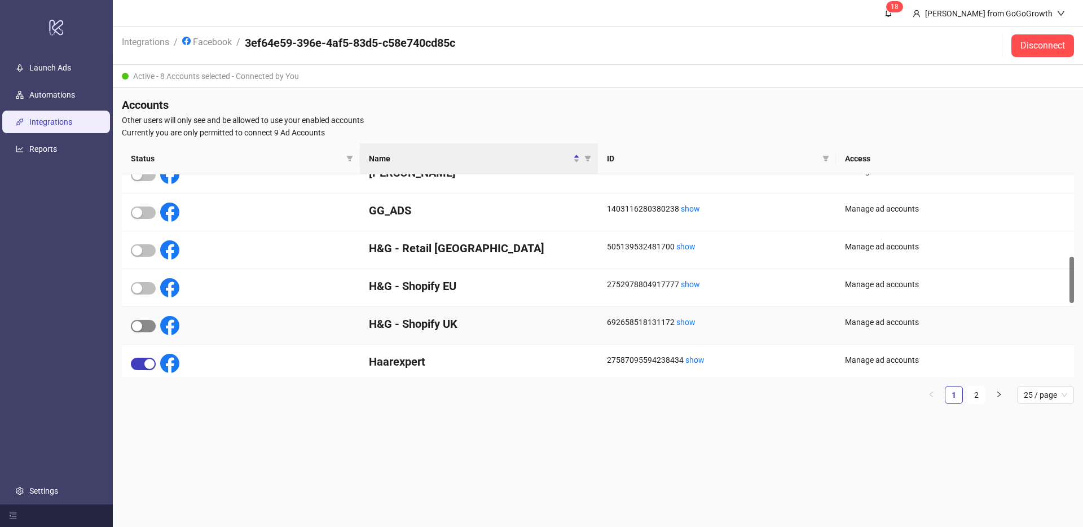
click at [139, 325] on div "button" at bounding box center [137, 326] width 10 height 10
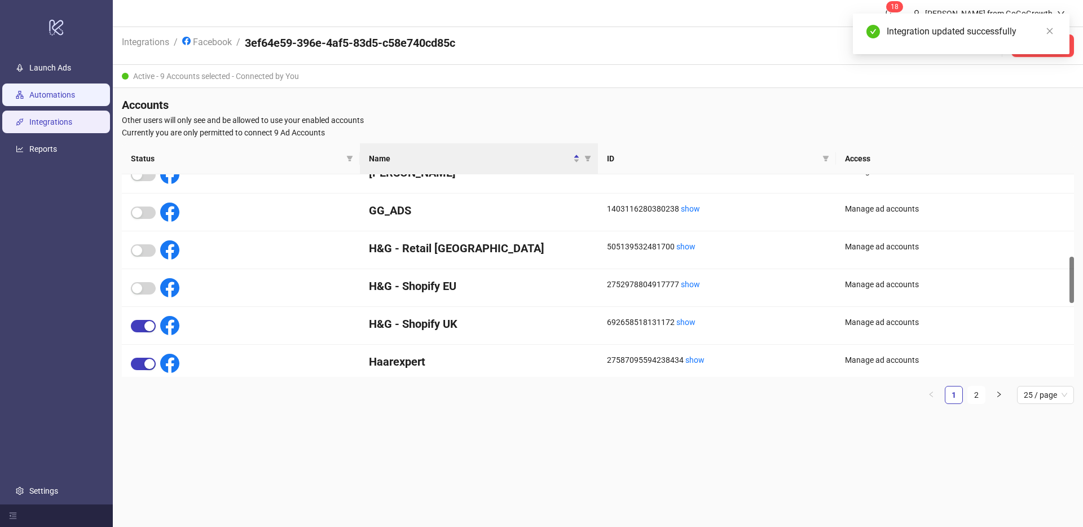
click at [36, 90] on link "Automations" at bounding box center [52, 94] width 46 height 9
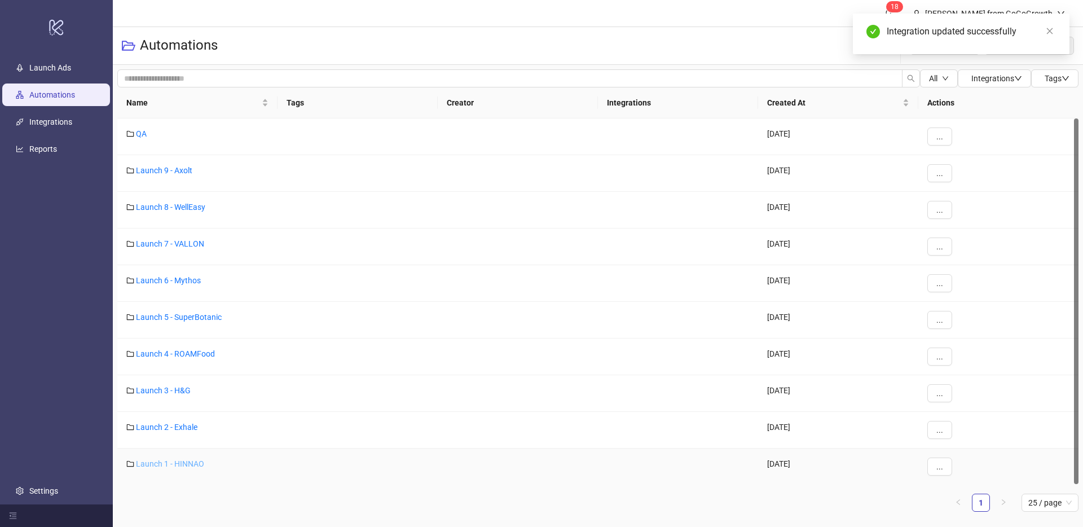
click at [177, 462] on link "Launch 1 - HINNAO" at bounding box center [170, 463] width 68 height 9
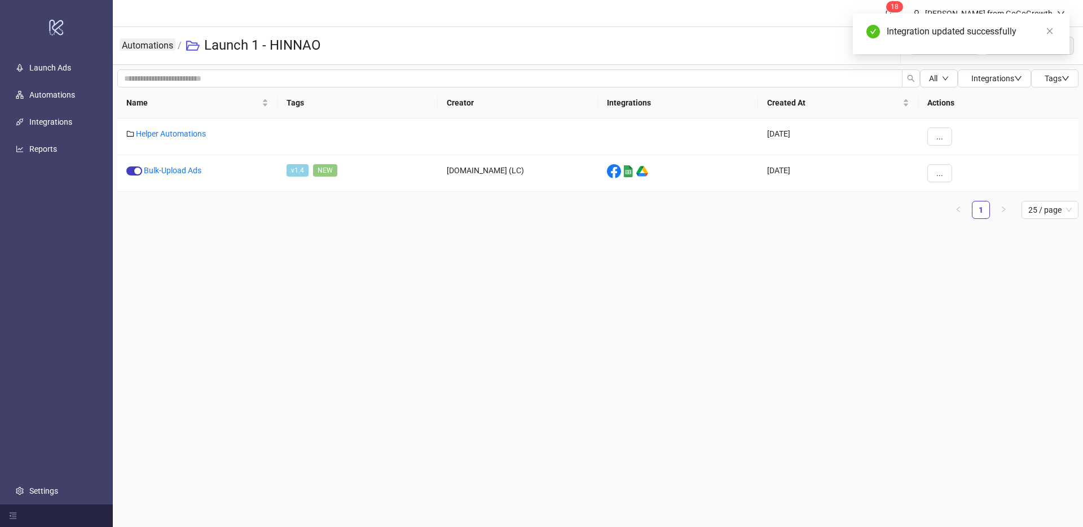
click at [151, 46] on link "Automations" at bounding box center [148, 44] width 56 height 12
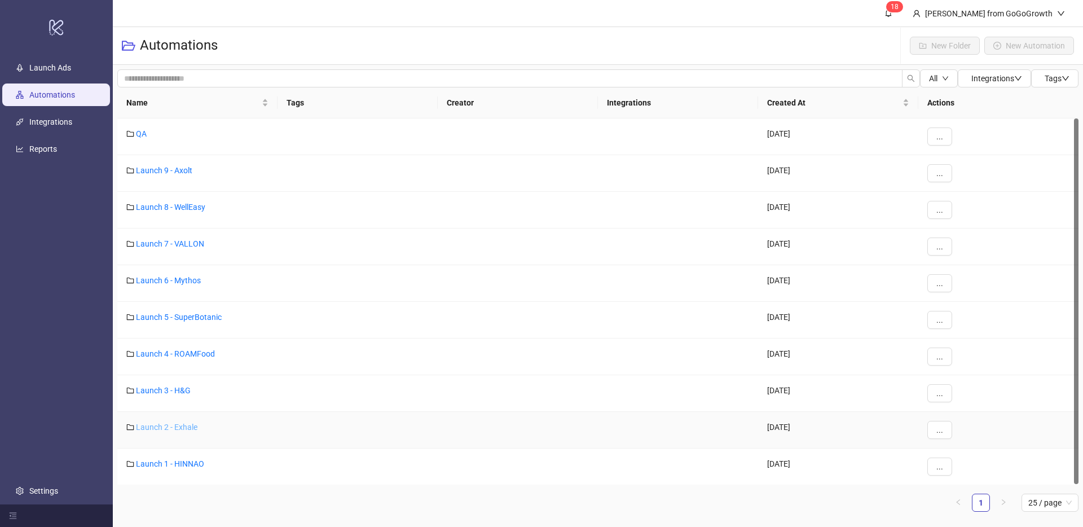
click at [174, 425] on link "Launch 2 - Exhale" at bounding box center [167, 427] width 62 height 9
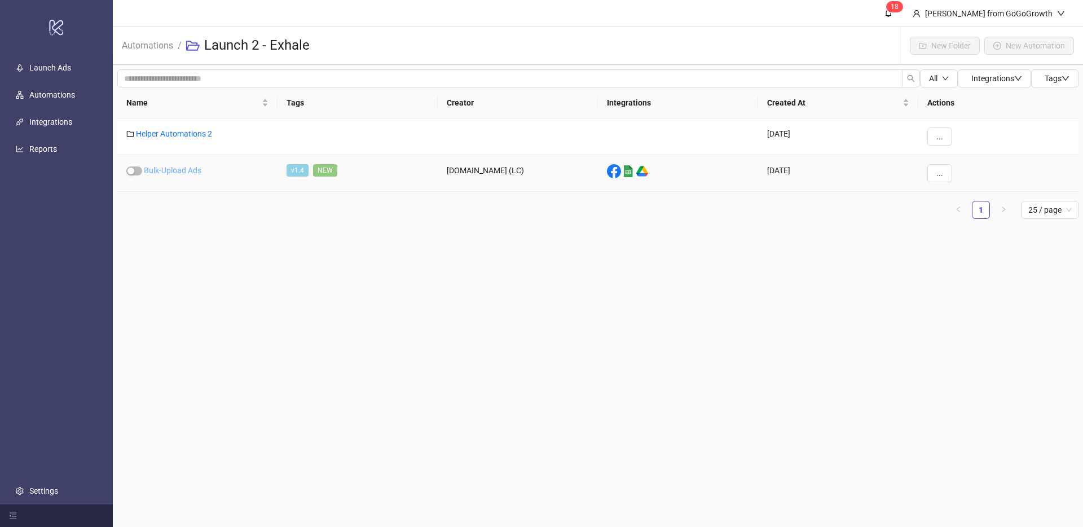
click at [180, 170] on link "Bulk-Upload Ads" at bounding box center [173, 170] width 58 height 9
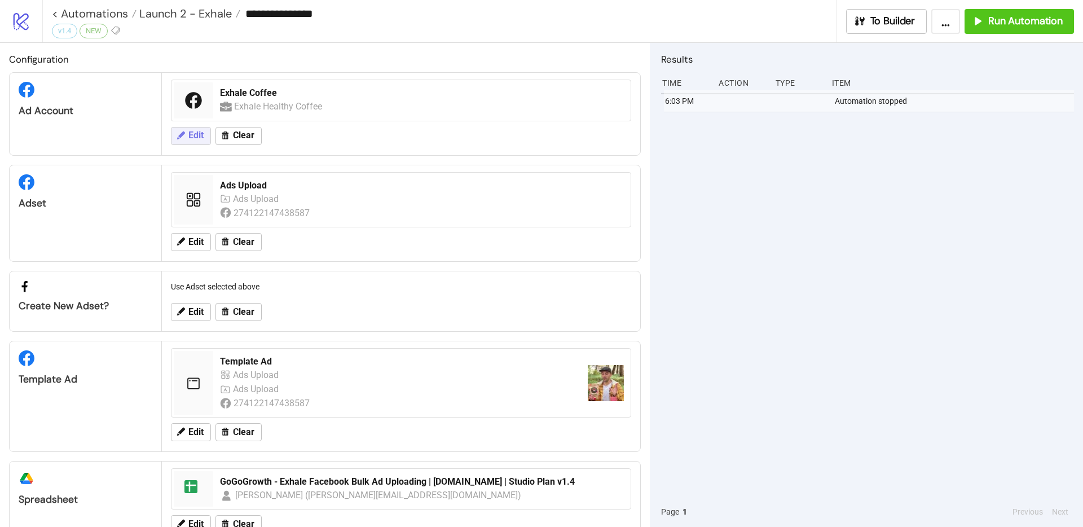
click at [203, 136] on span "Edit" at bounding box center [195, 135] width 15 height 10
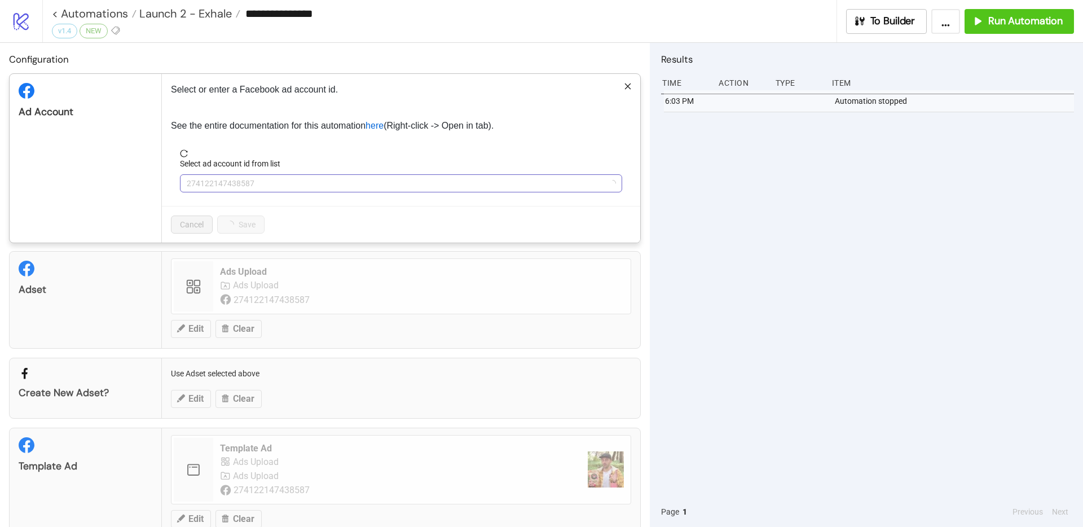
click at [261, 191] on span "274122147438587" at bounding box center [401, 183] width 429 height 17
click at [264, 189] on span "Exhale Coffee" at bounding box center [401, 183] width 429 height 17
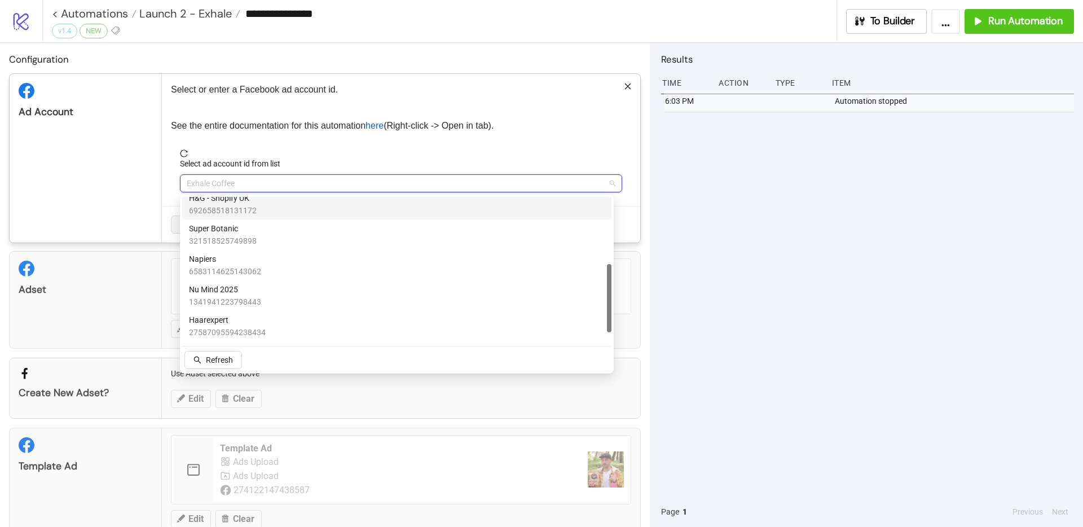
scroll to position [91, 0]
